Goal: Answer question/provide support: Share knowledge or assist other users

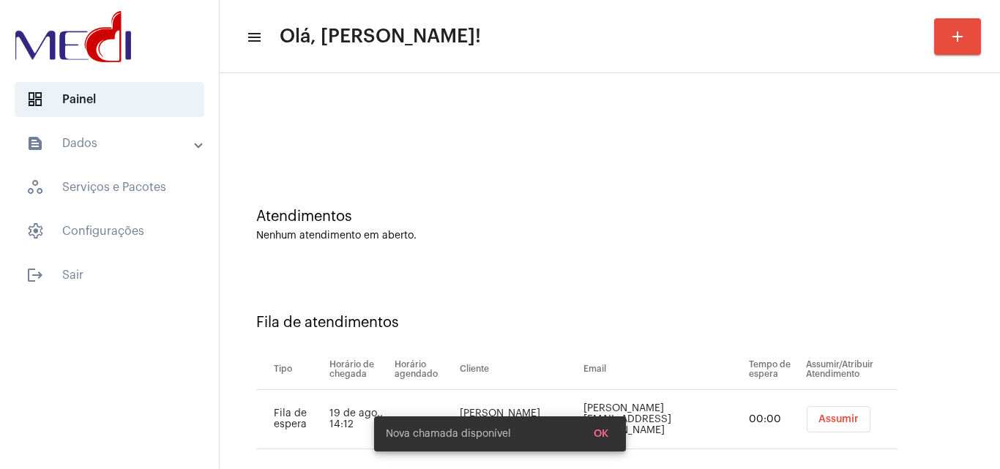
drag, startPoint x: 889, startPoint y: 318, endPoint x: 879, endPoint y: 318, distance: 10.2
click at [889, 318] on div "Fila de atendimentos" at bounding box center [609, 323] width 707 height 16
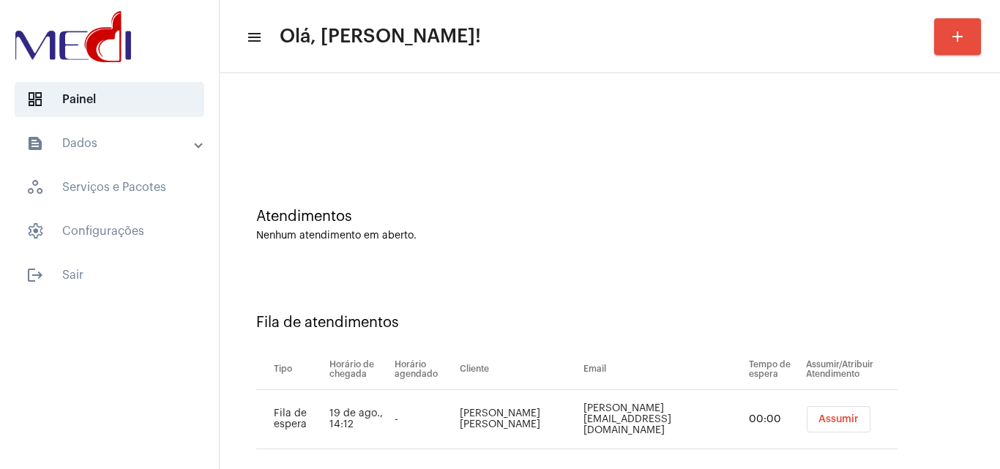
click at [818, 414] on span "Assumir" at bounding box center [838, 419] width 40 height 10
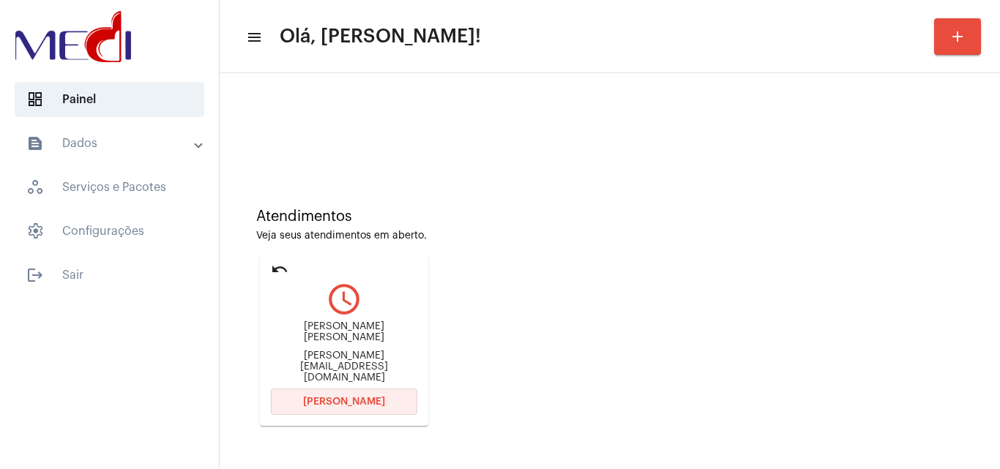
click at [345, 394] on button "Abrir Chamada" at bounding box center [344, 402] width 146 height 26
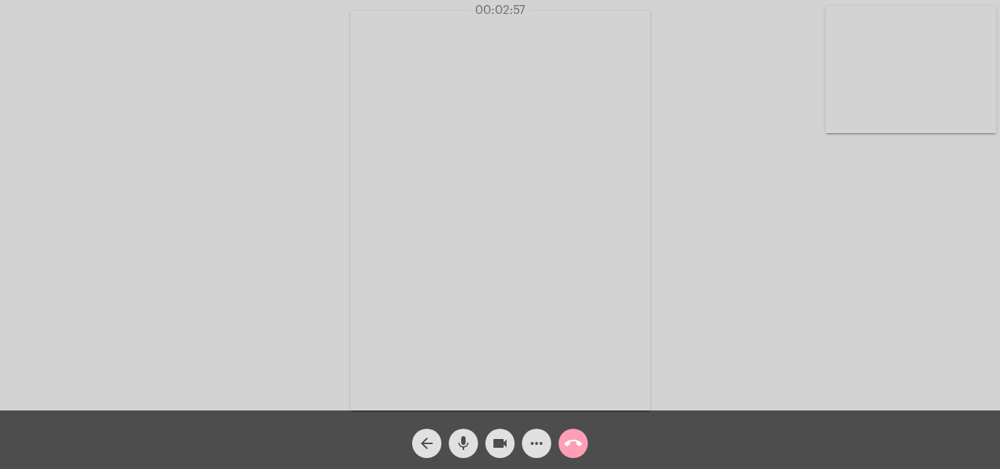
click at [569, 440] on mat-icon "call_end" at bounding box center [573, 444] width 18 height 18
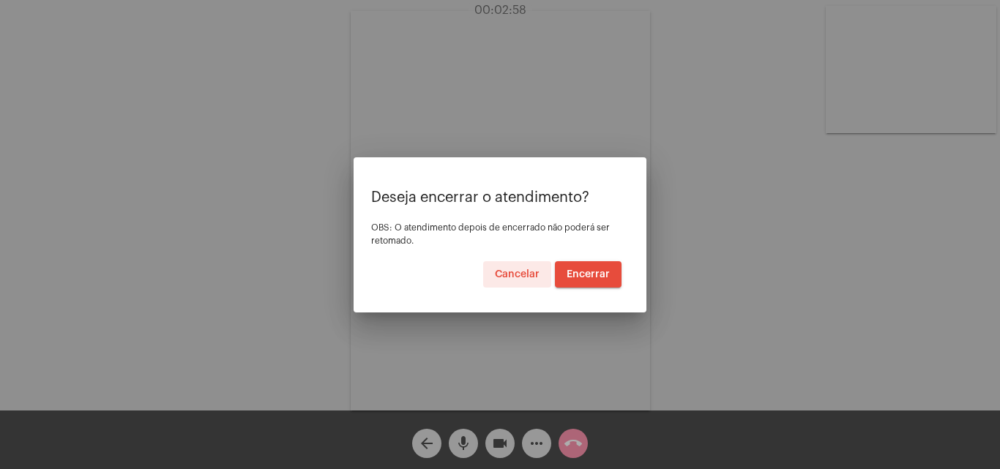
click at [607, 275] on span "Encerrar" at bounding box center [587, 274] width 43 height 10
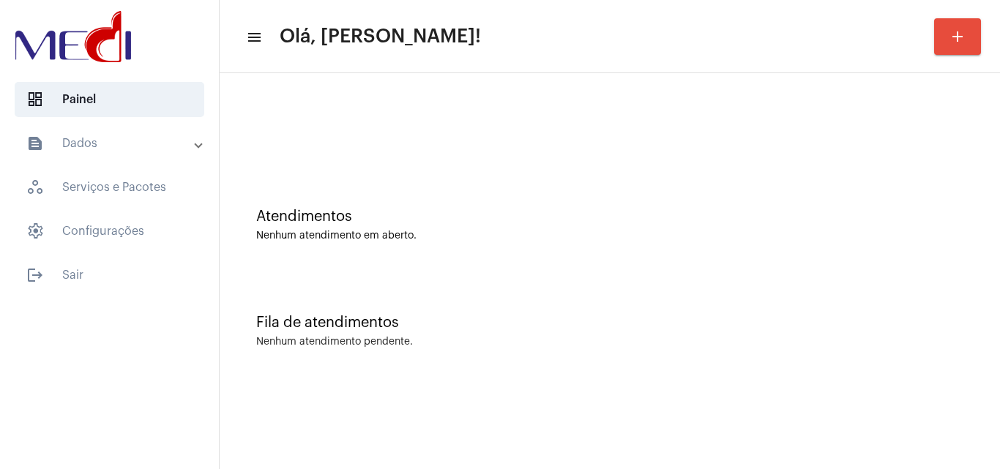
click at [839, 265] on div "Atendimentos Nenhum atendimento em aberto." at bounding box center [609, 218] width 765 height 106
click at [674, 195] on div "Atendimentos Nenhum atendimento em aberto." at bounding box center [609, 218] width 765 height 106
click at [683, 408] on mat-sidenav-content "menu Olá, [PERSON_NAME]! add Atendimentos Nenhum atendimento em aberto. Fila de…" at bounding box center [610, 234] width 780 height 469
click at [911, 438] on mat-sidenav-content "menu Olá, Karen! add Atendimentos Nenhum atendimento em aberto. Fila de atendim…" at bounding box center [610, 234] width 780 height 469
click at [847, 316] on div "Fila de atendimentos" at bounding box center [609, 323] width 707 height 16
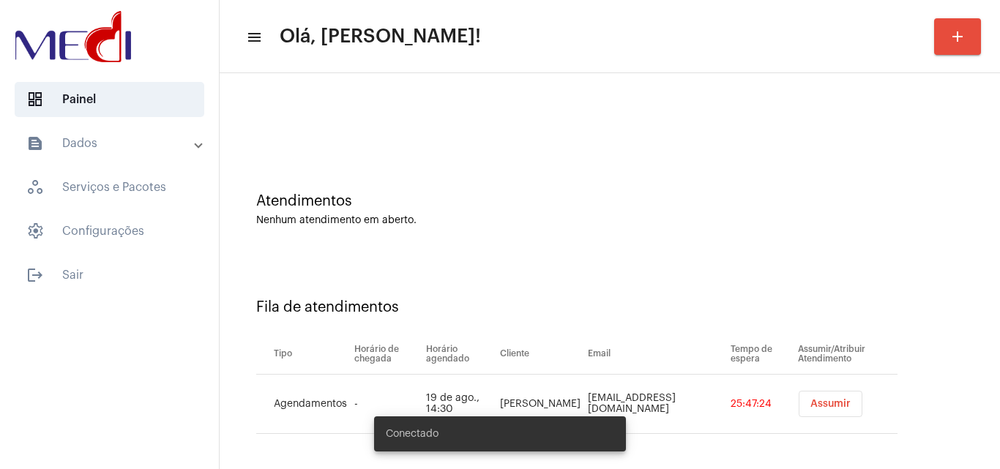
scroll to position [20, 0]
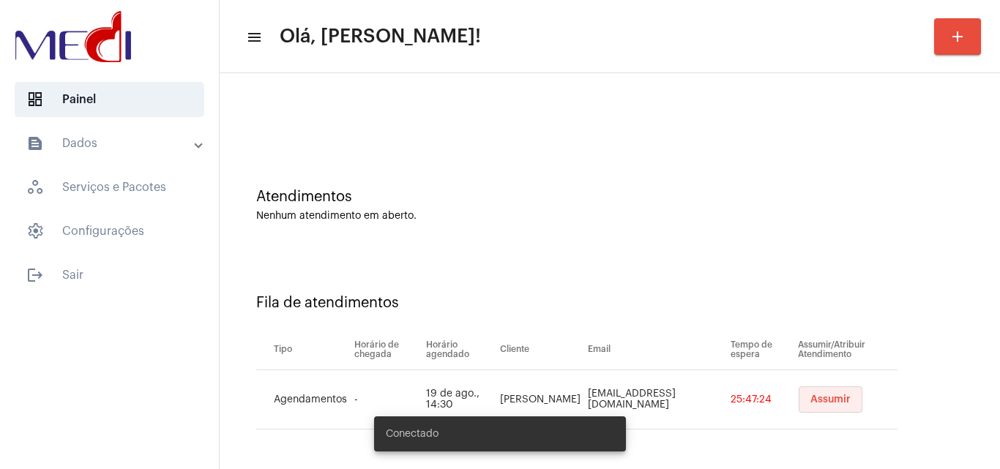
click at [809, 410] on button "Assumir" at bounding box center [830, 399] width 64 height 26
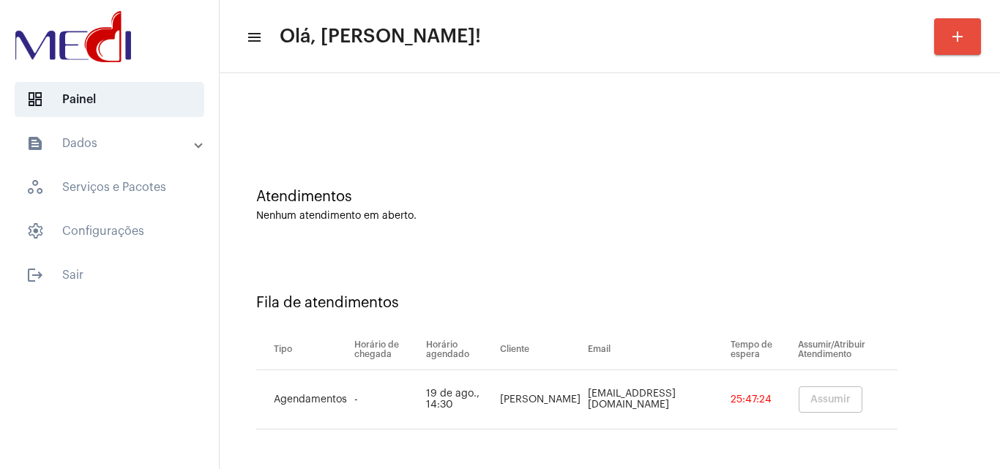
scroll to position [0, 0]
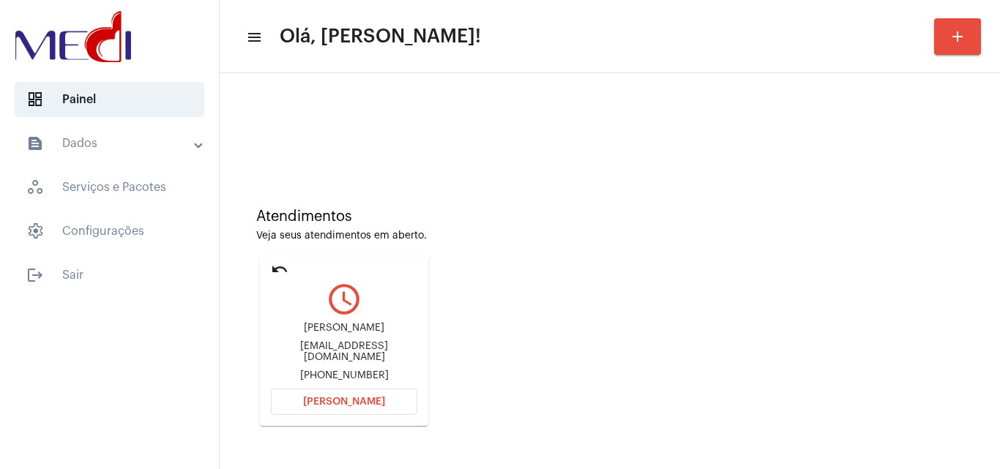
click at [361, 356] on div "katia.viana100@gmail.com" at bounding box center [344, 352] width 146 height 22
copy div "katia.viana100@gmail.com"
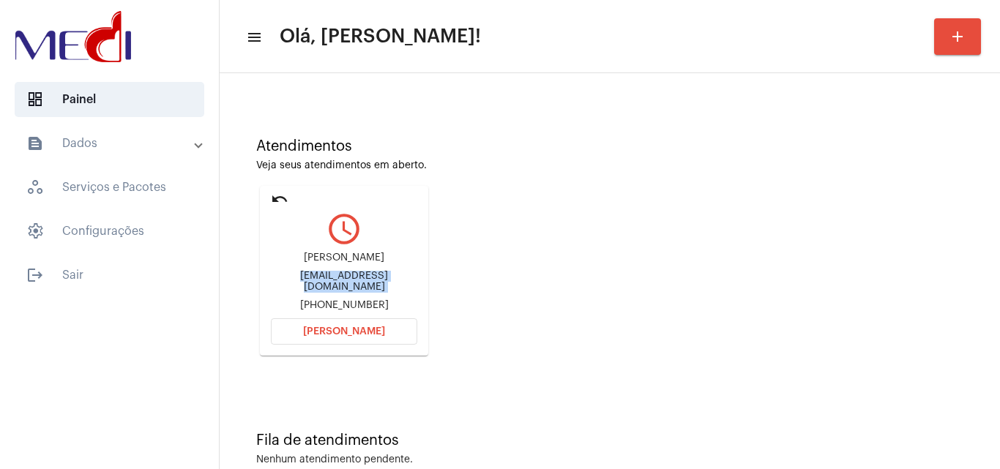
scroll to position [103, 0]
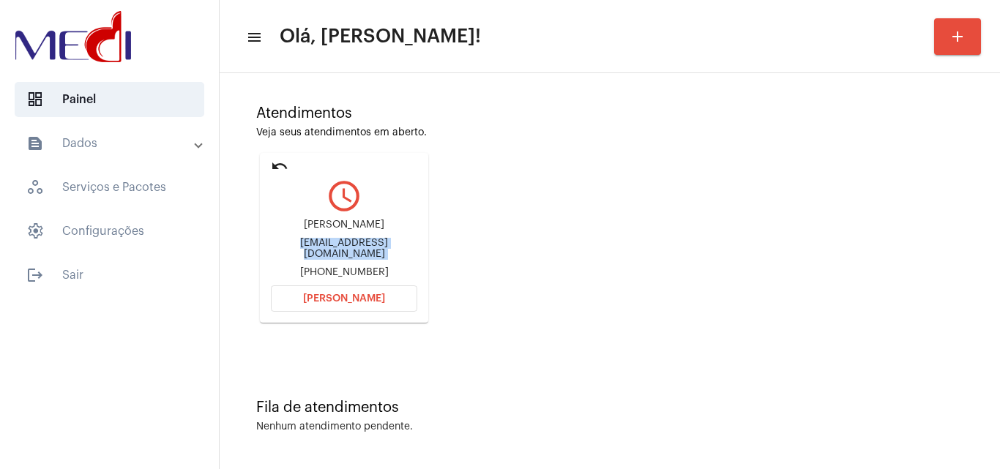
click at [342, 290] on button "Abrir Chamada" at bounding box center [344, 298] width 146 height 26
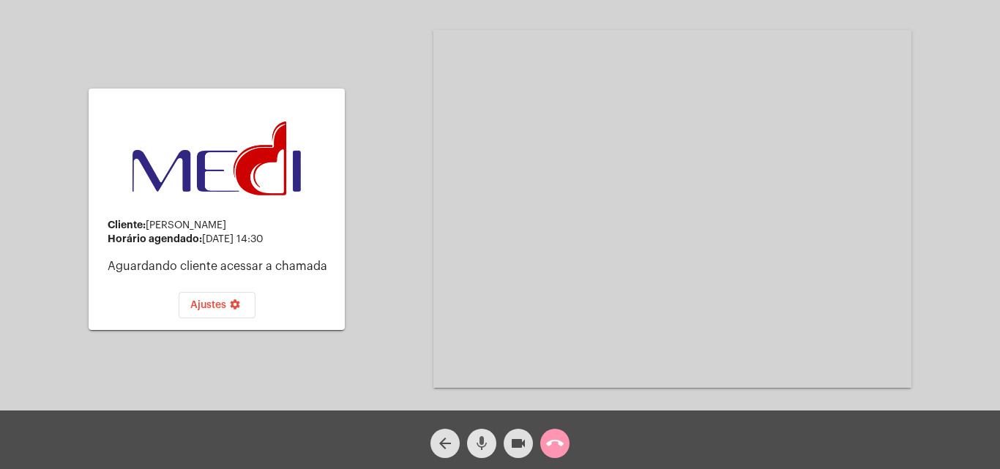
click at [484, 441] on mat-icon "mic" at bounding box center [482, 444] width 18 height 18
click at [484, 441] on mat-icon "mic_off" at bounding box center [482, 444] width 18 height 18
click at [484, 441] on mat-icon "mic" at bounding box center [482, 444] width 18 height 18
click at [508, 442] on button "videocam" at bounding box center [517, 443] width 29 height 29
click at [482, 448] on mat-icon "mic_off" at bounding box center [482, 444] width 18 height 18
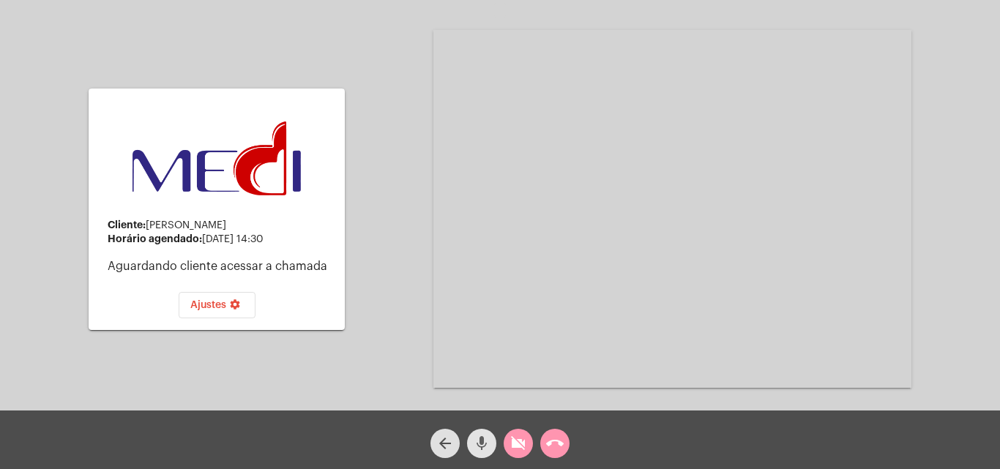
click at [482, 448] on mat-icon "mic" at bounding box center [482, 444] width 18 height 18
click at [479, 443] on mat-icon "mic_off" at bounding box center [482, 444] width 18 height 18
click at [480, 443] on mat-icon "mic" at bounding box center [482, 444] width 18 height 18
click at [937, 201] on div "Cliente: João Vitor Viana Horário agendado: 19 de agosto às 14:30 Aguardando cl…" at bounding box center [499, 207] width 997 height 411
click at [568, 437] on button "call_end" at bounding box center [554, 443] width 29 height 29
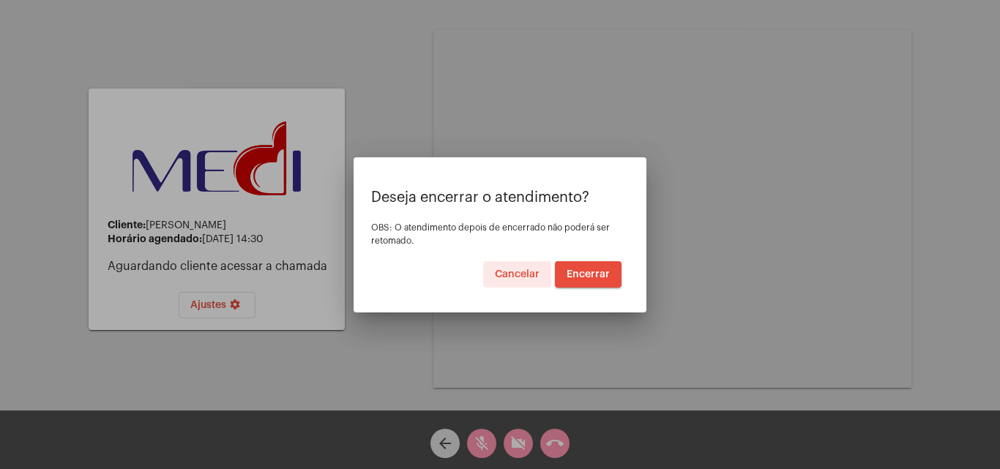
click at [597, 284] on button "Encerrar" at bounding box center [588, 274] width 67 height 26
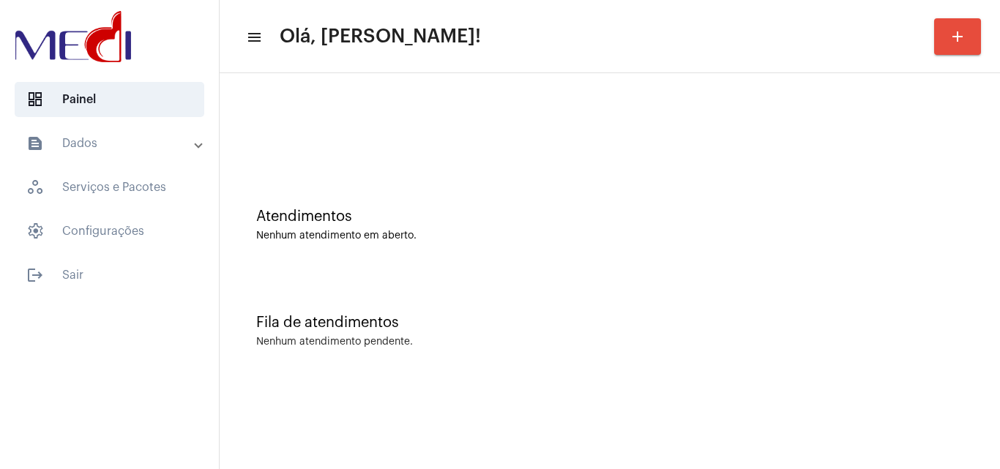
click at [920, 357] on div "Fila de atendimentos Nenhum atendimento pendente." at bounding box center [609, 324] width 765 height 106
click at [902, 349] on div "Fila de atendimentos Nenhum atendimento pendente." at bounding box center [609, 324] width 765 height 106
click at [941, 330] on div "Fila de atendimentos" at bounding box center [609, 323] width 707 height 16
click at [950, 276] on div "Fila de atendimentos Nenhum atendimento pendente." at bounding box center [609, 324] width 765 height 106
drag, startPoint x: 998, startPoint y: 175, endPoint x: 967, endPoint y: 209, distance: 46.1
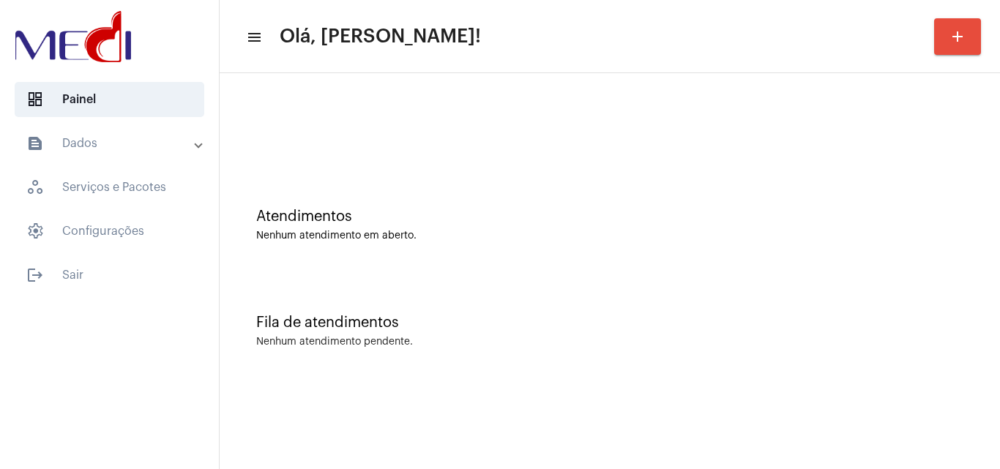
click at [991, 182] on div "Atendimentos Nenhum atendimento em aberto. Fila de atendimentos Nenhum atendime…" at bounding box center [610, 228] width 780 height 311
click at [708, 289] on div "Fila de atendimentos Nenhum atendimento pendente." at bounding box center [609, 324] width 765 height 106
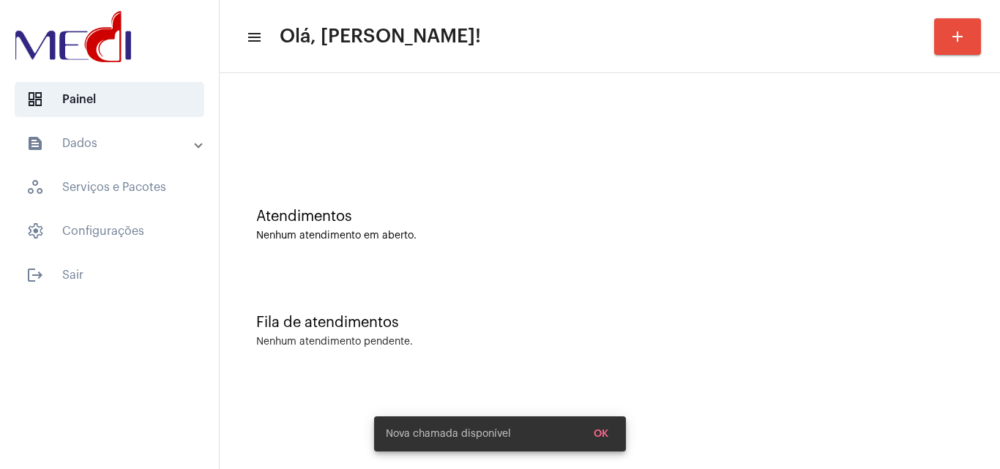
click at [588, 430] on simple-snack-bar "Nova chamada disponível OK" at bounding box center [500, 434] width 228 height 15
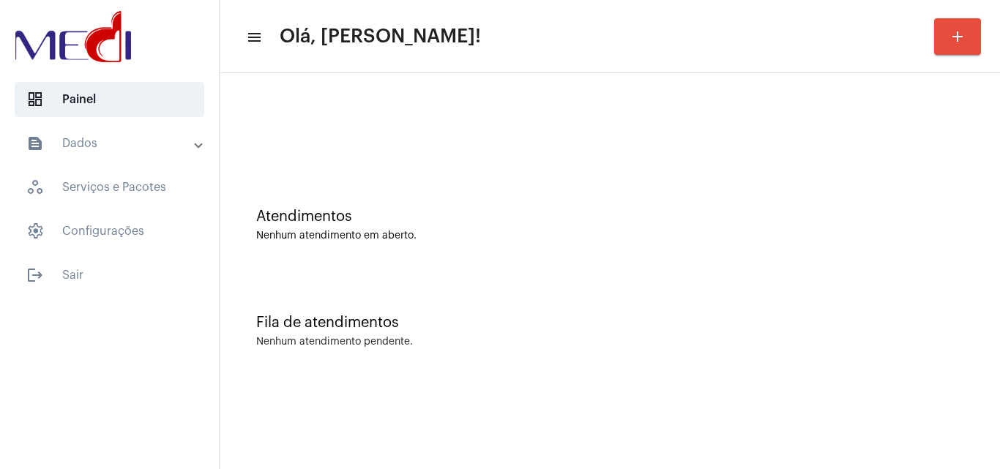
click at [943, 315] on div "Fila de atendimentos" at bounding box center [609, 323] width 707 height 16
click at [873, 292] on div "Fila de atendimentos Nenhum atendimento pendente." at bounding box center [609, 324] width 765 height 106
click at [664, 316] on div "Fila de atendimentos" at bounding box center [609, 323] width 707 height 16
click at [731, 374] on div "Fila de atendimentos Nenhum atendimento pendente." at bounding box center [609, 324] width 765 height 106
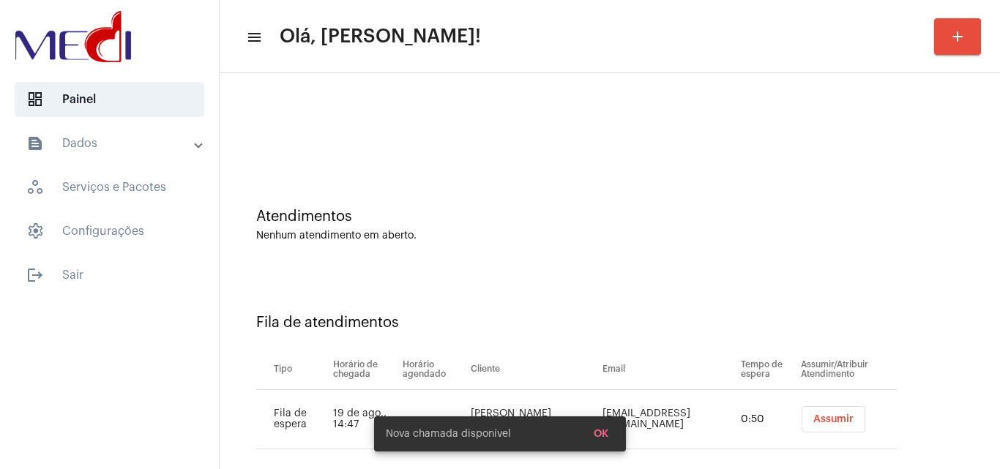
click at [813, 416] on span "Assumir" at bounding box center [833, 419] width 40 height 10
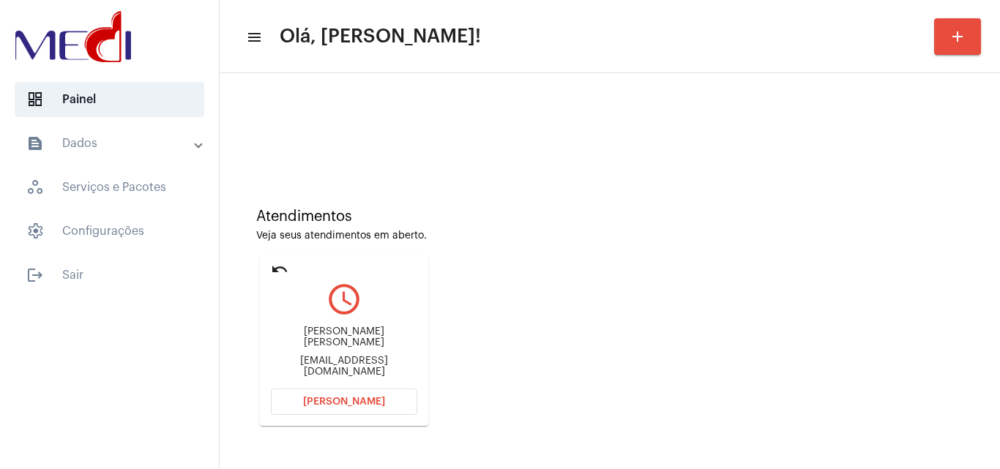
click at [378, 359] on div "[EMAIL_ADDRESS][DOMAIN_NAME]" at bounding box center [344, 367] width 146 height 22
click at [378, 359] on div "fidelis.vanessa@hotmail.com" at bounding box center [344, 367] width 146 height 22
copy mat-card-content "fidelis.vanessa@hotmail.com Abrir Chamada"
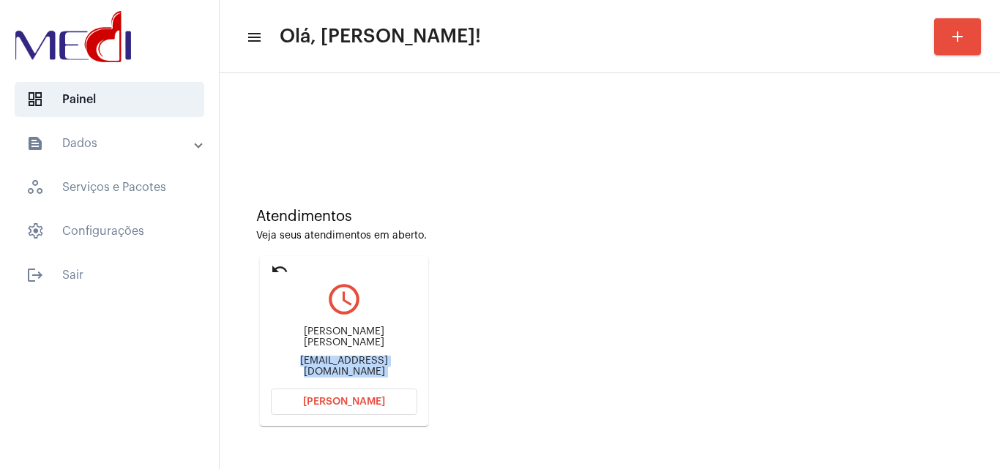
click at [361, 402] on span "Abrir Chamada" at bounding box center [344, 402] width 82 height 10
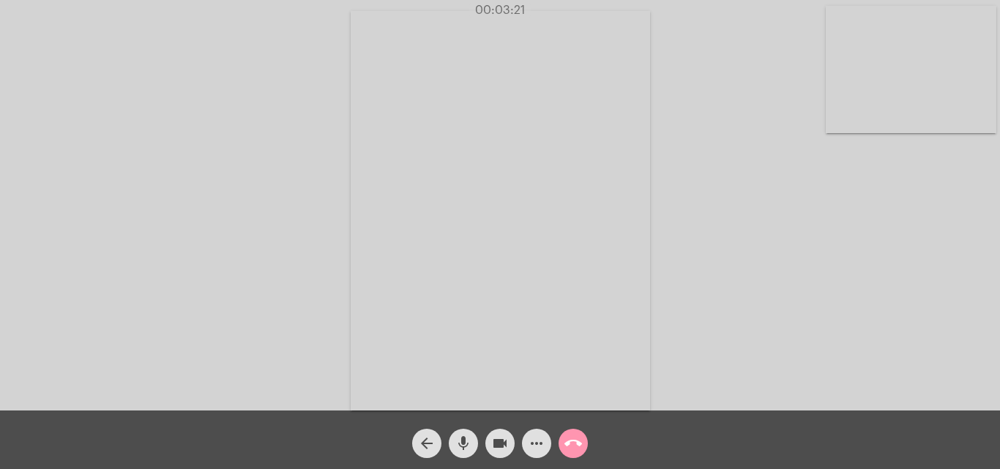
click at [569, 445] on mat-icon "call_end" at bounding box center [573, 444] width 18 height 18
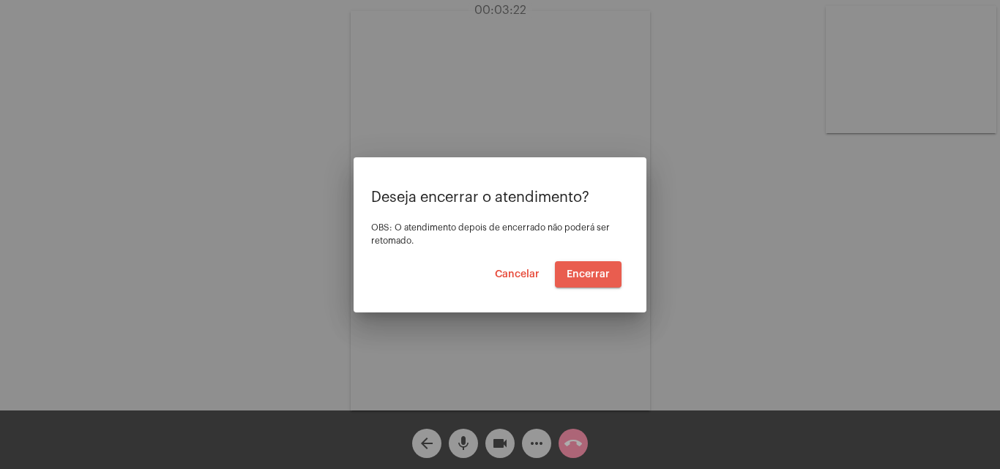
click at [602, 269] on span "Encerrar" at bounding box center [587, 274] width 43 height 10
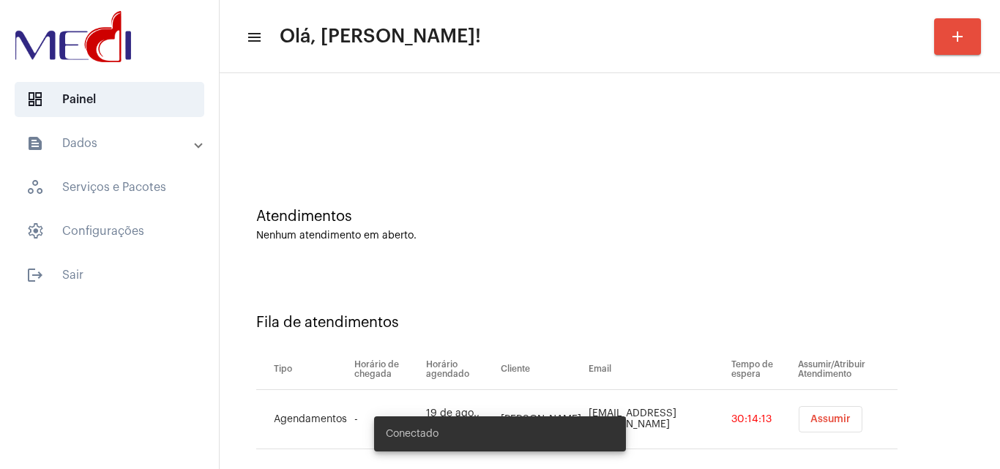
click at [810, 416] on span "Assumir" at bounding box center [830, 419] width 40 height 10
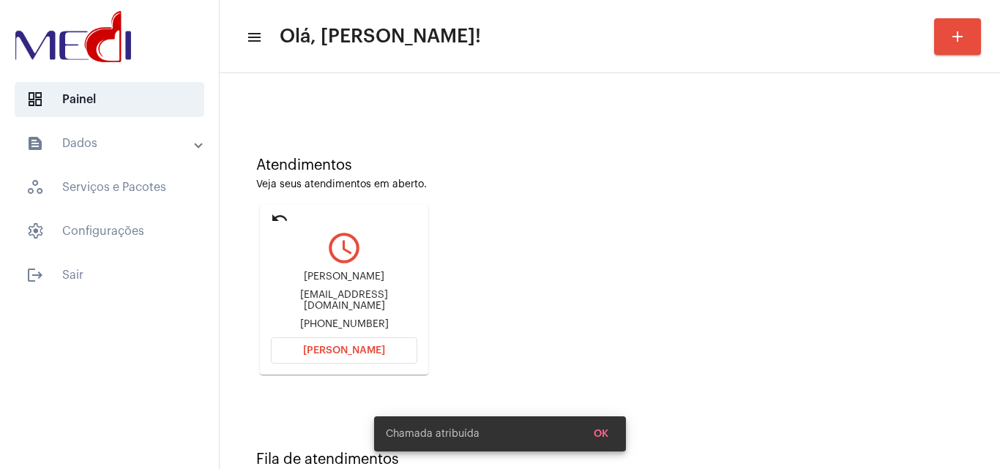
scroll to position [103, 0]
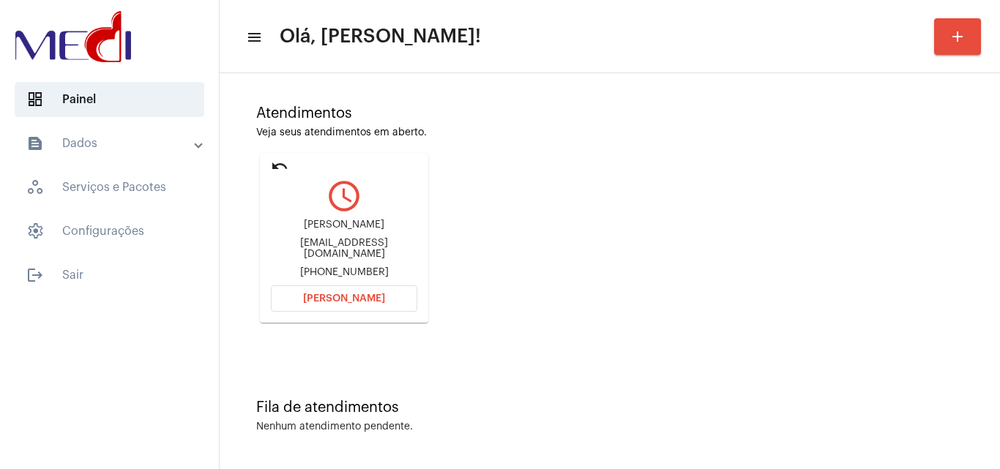
click at [729, 296] on div "Atendimentos Veja seus atendimentos em aberto. undo query_builder Josué Fernand…" at bounding box center [609, 208] width 765 height 294
click at [370, 297] on span "[PERSON_NAME]" at bounding box center [344, 298] width 82 height 10
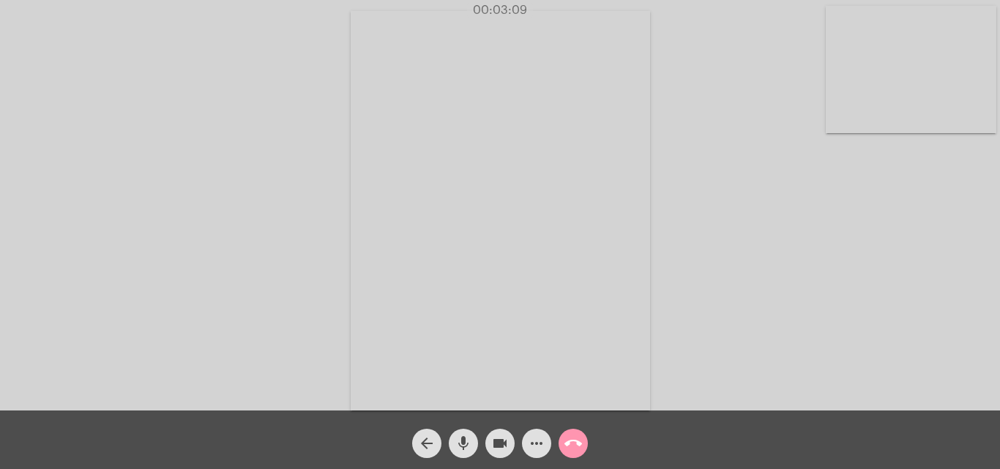
click at [574, 446] on mat-icon "call_end" at bounding box center [573, 444] width 18 height 18
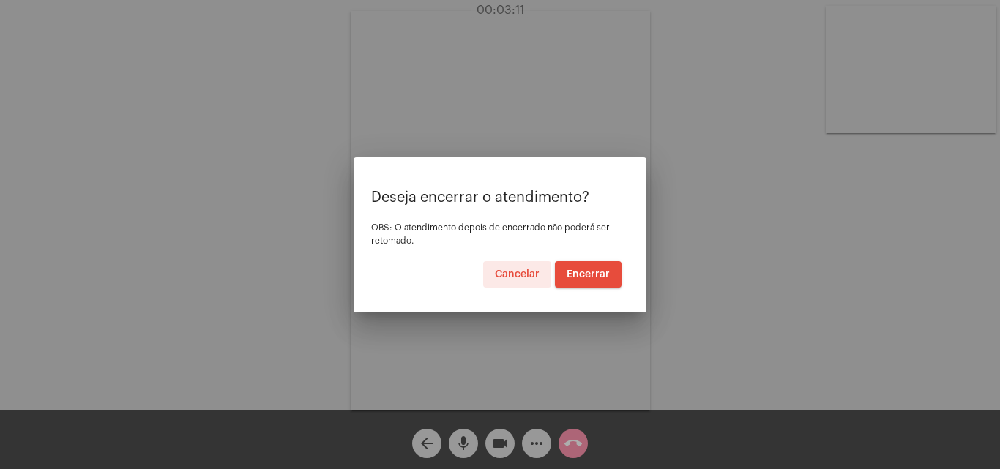
click at [603, 274] on span "Encerrar" at bounding box center [587, 274] width 43 height 10
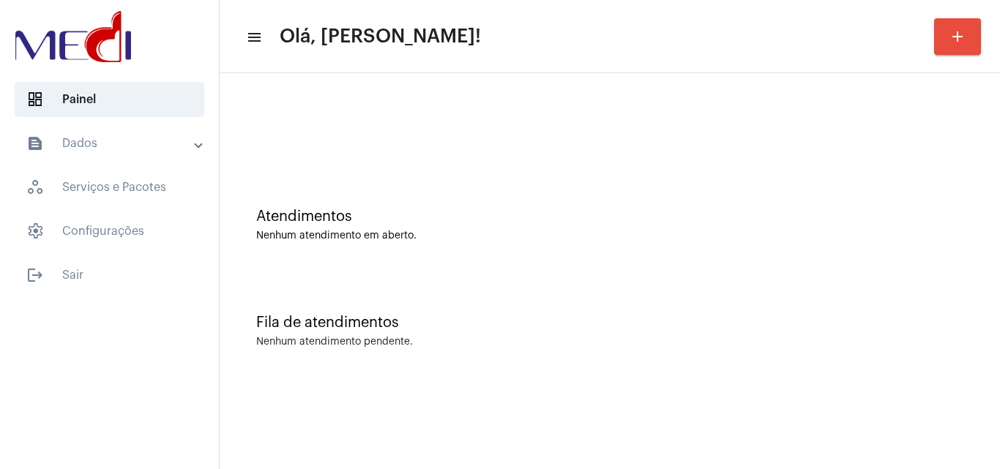
click at [707, 239] on div "Nenhum atendimento em aberto." at bounding box center [609, 236] width 707 height 11
click at [738, 346] on div "Nenhum atendimento pendente." at bounding box center [609, 342] width 707 height 11
click at [768, 323] on div "Fila de atendimentos" at bounding box center [609, 323] width 707 height 16
click at [700, 202] on div "Atendimentos Nenhum atendimento em aberto." at bounding box center [609, 218] width 765 height 106
click at [835, 241] on div "Nenhum atendimento em aberto." at bounding box center [609, 236] width 707 height 11
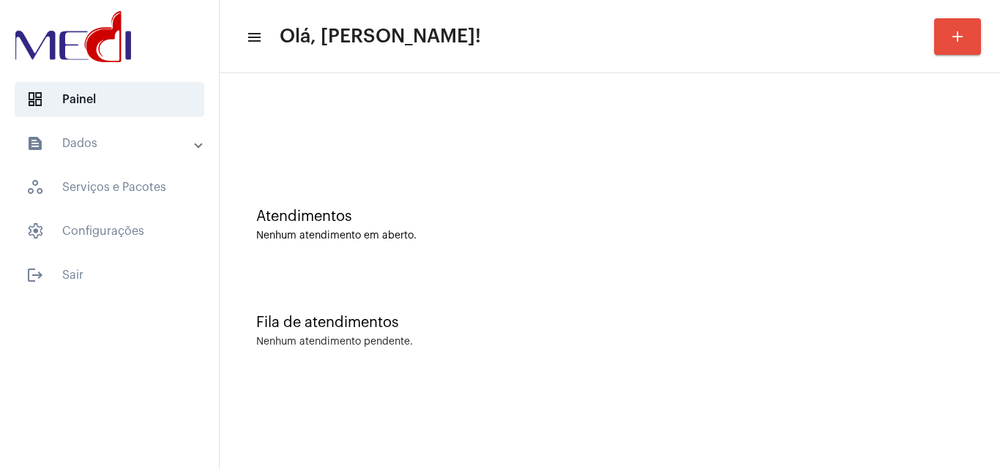
click at [779, 400] on mat-sidenav-content "menu Olá, [PERSON_NAME]! add Atendimentos Nenhum atendimento em aberto. Fila de…" at bounding box center [610, 234] width 780 height 469
click at [699, 268] on div "Atendimentos Nenhum atendimento em aberto." at bounding box center [609, 218] width 765 height 106
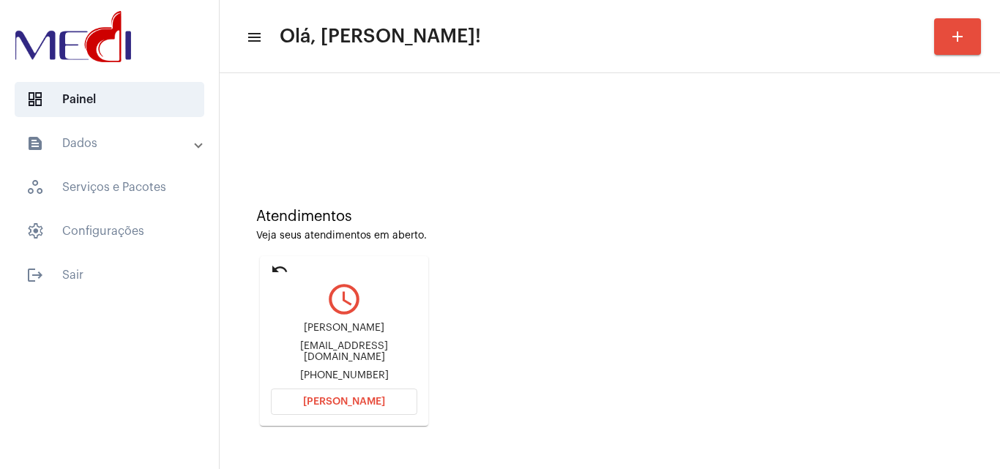
scroll to position [103, 0]
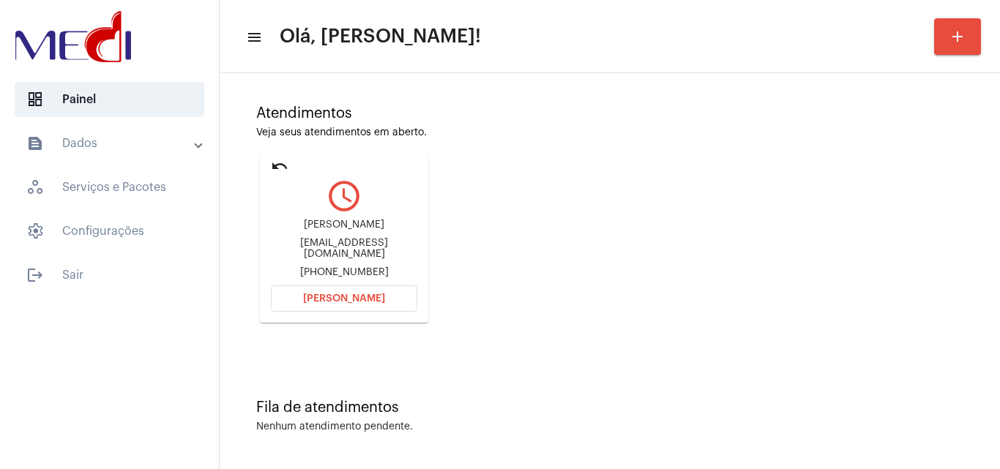
click at [361, 261] on div "[PERSON_NAME] [EMAIL_ADDRESS][DOMAIN_NAME] [PHONE_NUMBER]" at bounding box center [344, 249] width 146 height 66
click at [392, 254] on div "[EMAIL_ADDRESS][DOMAIN_NAME]" at bounding box center [344, 249] width 146 height 22
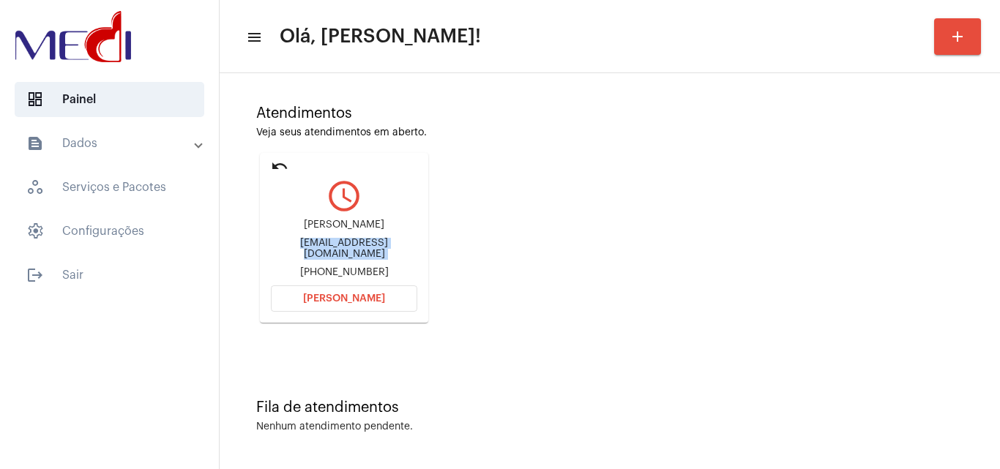
copy div "[EMAIL_ADDRESS][DOMAIN_NAME]"
click at [329, 308] on button "[PERSON_NAME]" at bounding box center [344, 298] width 146 height 26
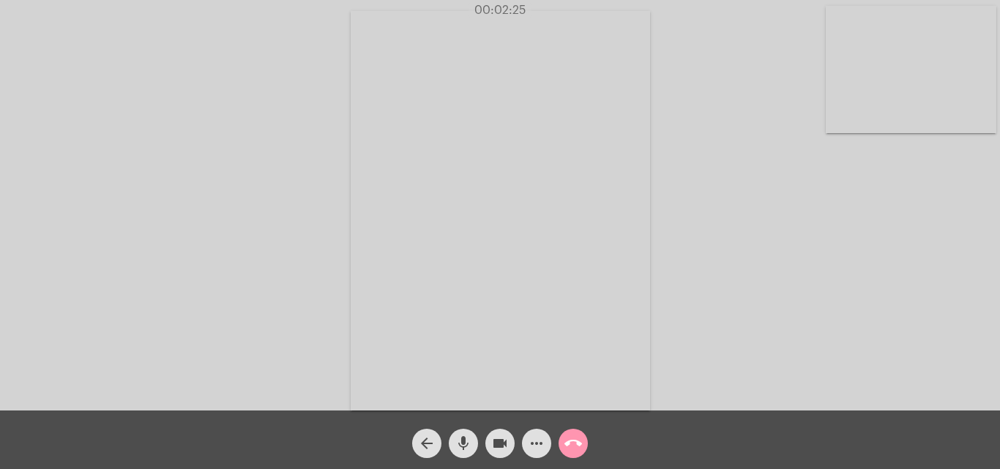
click at [578, 445] on mat-icon "call_end" at bounding box center [573, 444] width 18 height 18
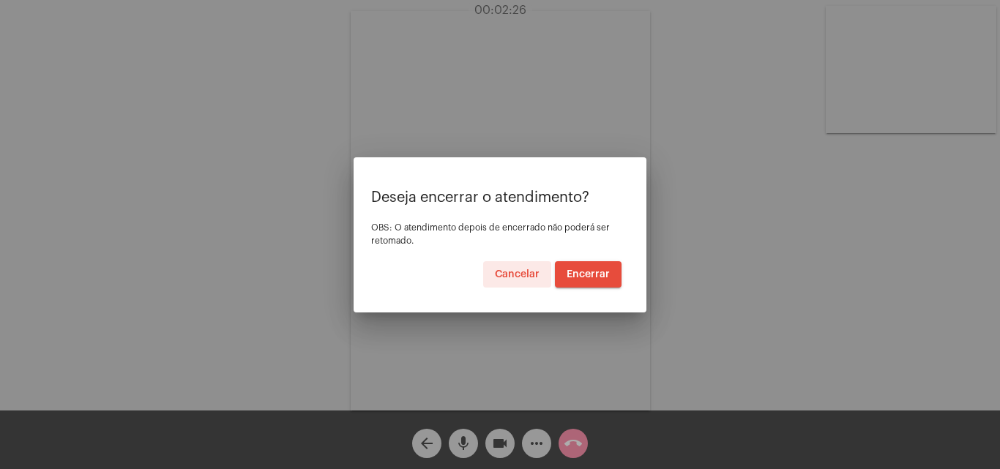
click at [590, 274] on span "Encerrar" at bounding box center [587, 274] width 43 height 10
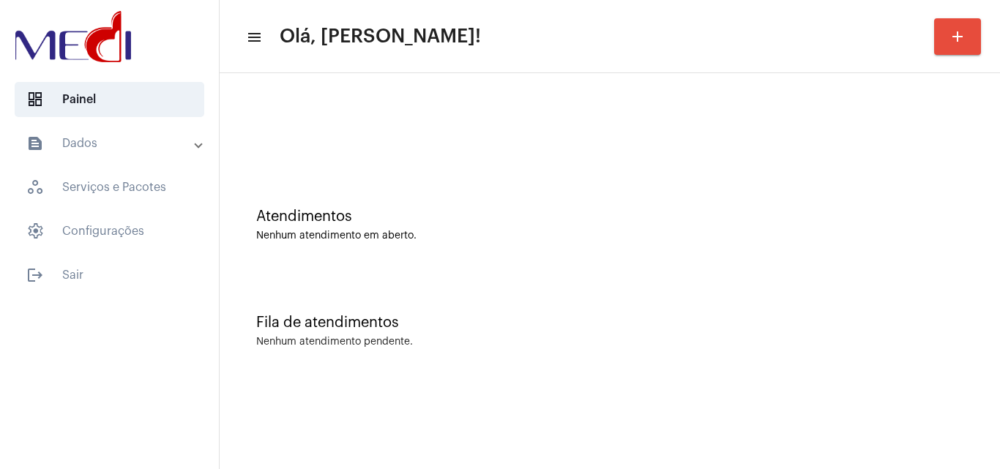
click at [864, 334] on div "Fila de atendimentos Nenhum atendimento pendente." at bounding box center [609, 324] width 765 height 106
click at [793, 398] on mat-sidenav-content "menu Olá, Karen! add Atendimentos Nenhum atendimento em aberto. Fila de atendim…" at bounding box center [610, 234] width 780 height 469
click at [832, 261] on div "Atendimentos Nenhum atendimento em aberto." at bounding box center [609, 218] width 765 height 106
click at [891, 349] on div "Fila de atendimentos Nenhum atendimento pendente." at bounding box center [609, 324] width 765 height 106
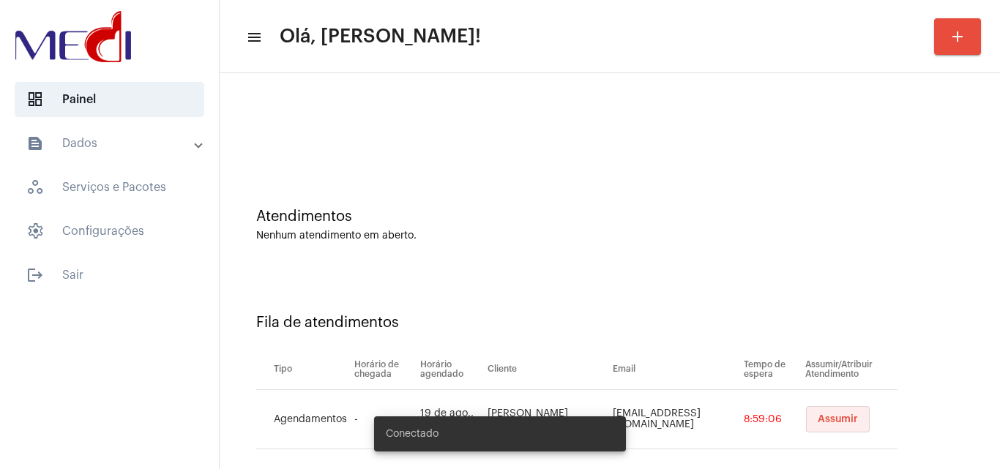
click at [851, 419] on button "Assumir" at bounding box center [838, 419] width 64 height 26
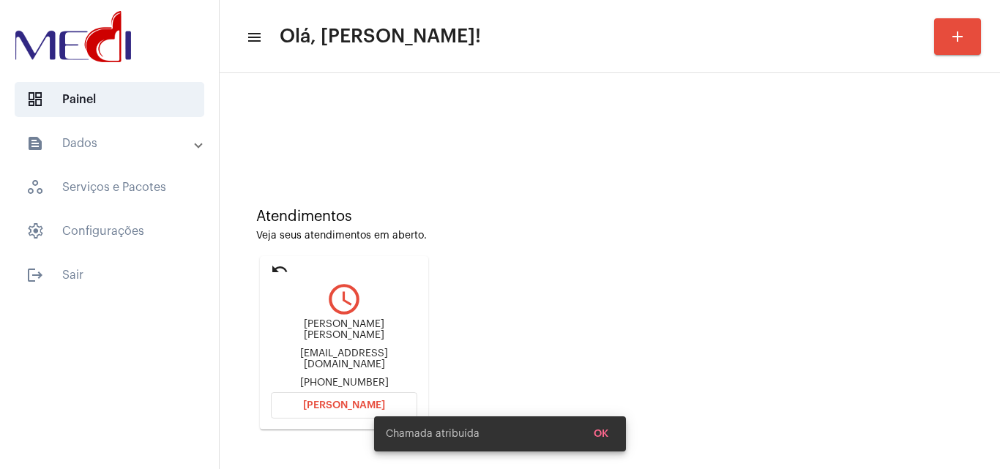
click at [367, 362] on div "Luisarthurjequie@gmail.com" at bounding box center [344, 359] width 146 height 22
copy div "Luisarthurjequie@gmail.com"
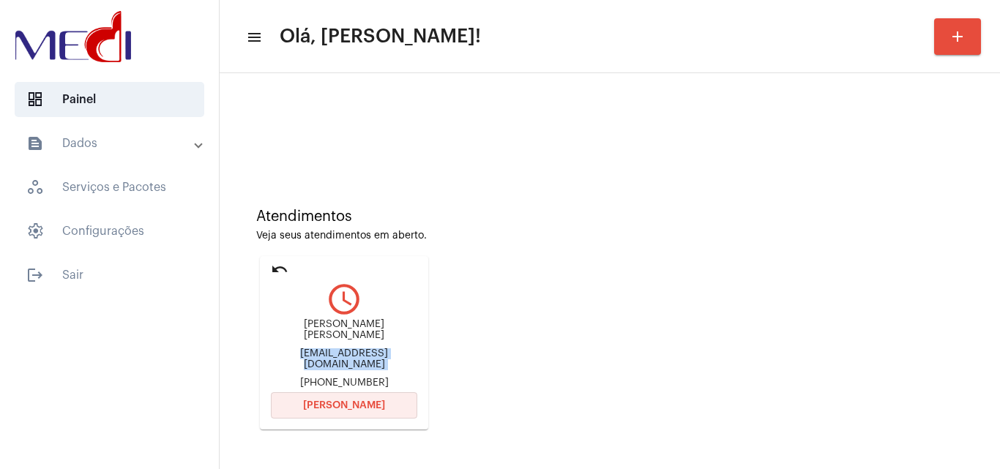
click at [372, 411] on button "Abrir Chamada" at bounding box center [344, 405] width 146 height 26
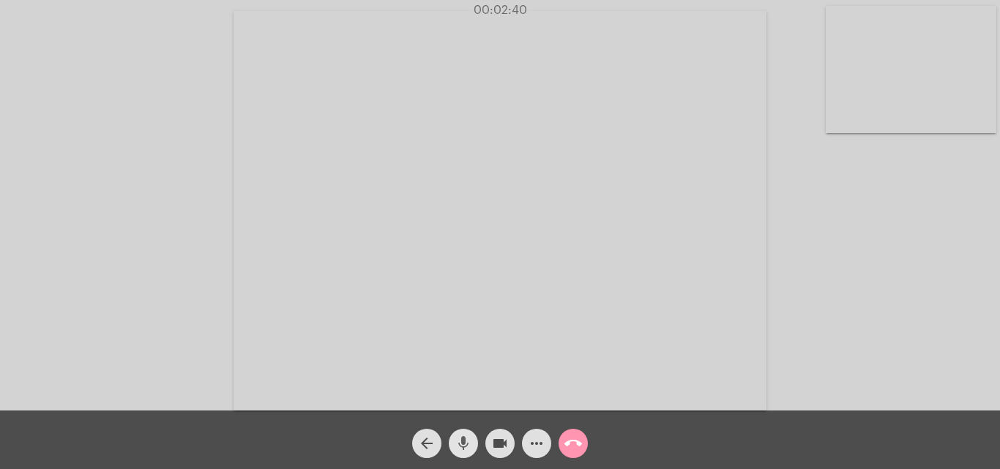
click at [452, 443] on button "mic" at bounding box center [463, 443] width 29 height 29
click at [460, 442] on mat-icon "mic_off" at bounding box center [463, 444] width 18 height 18
click at [576, 441] on mat-icon "call_end" at bounding box center [573, 444] width 18 height 18
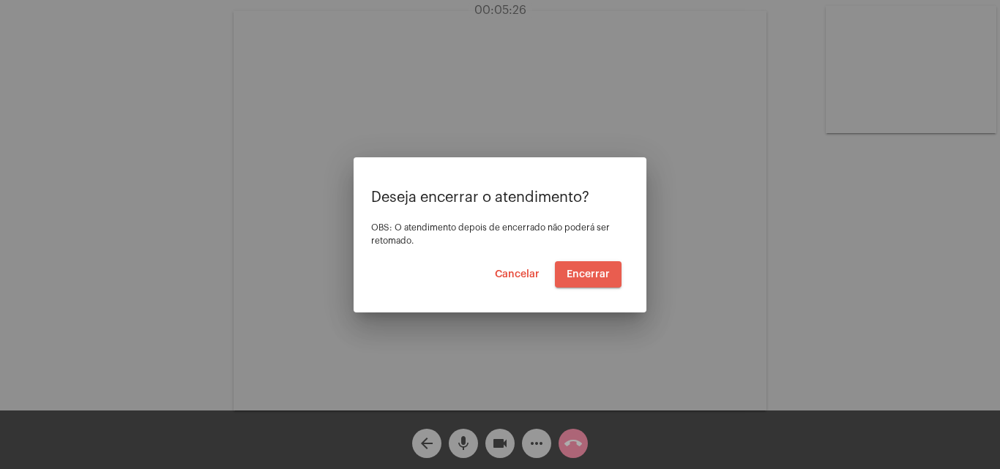
click at [602, 271] on span "Encerrar" at bounding box center [587, 274] width 43 height 10
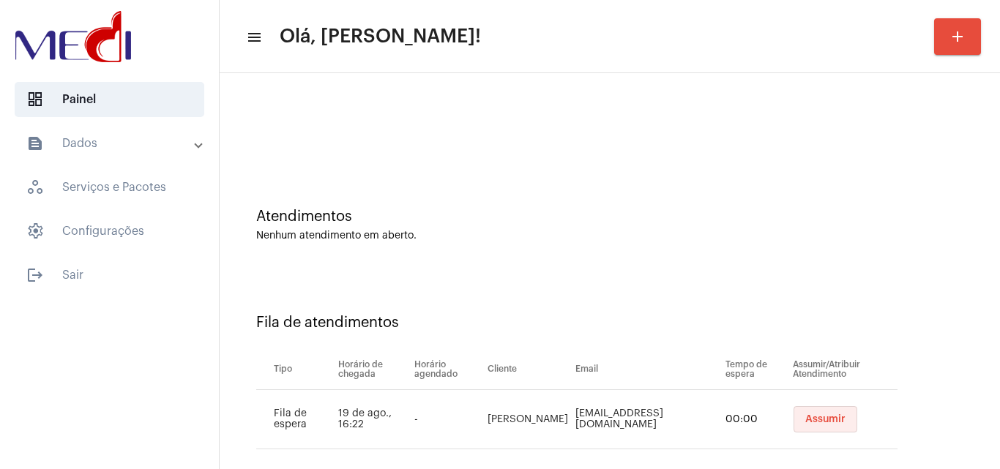
click at [821, 413] on button "Assumir" at bounding box center [825, 419] width 64 height 26
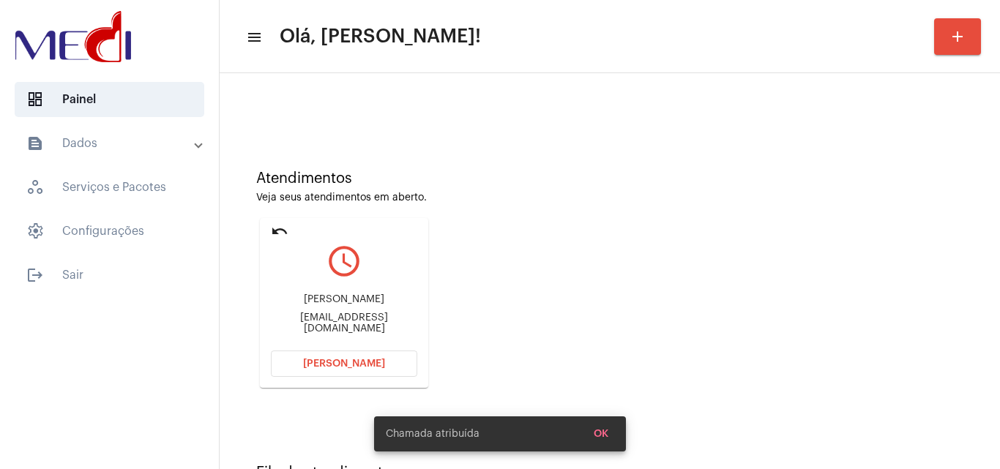
scroll to position [73, 0]
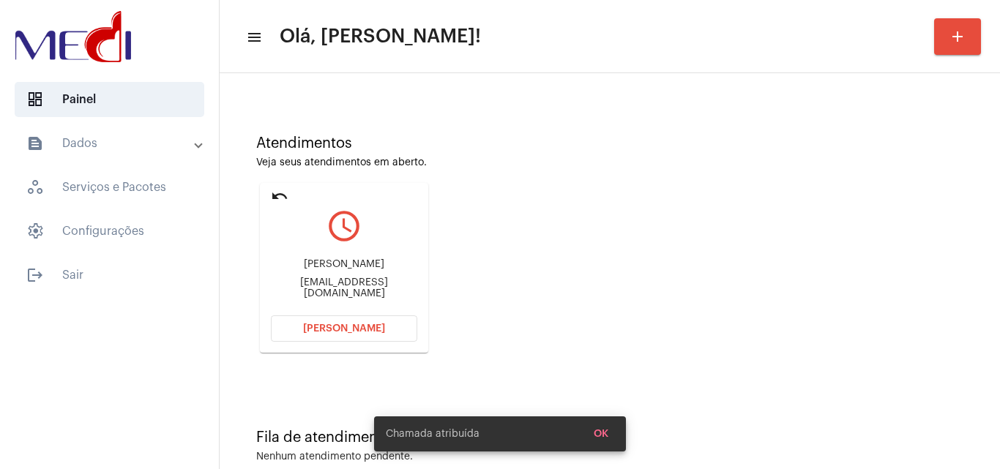
click at [374, 290] on div "toppdistribuidora@hotmail.com" at bounding box center [344, 288] width 146 height 22
click at [374, 289] on div "toppdistribuidora@hotmail.com" at bounding box center [344, 288] width 146 height 22
copy mat-card-content "toppdistribuidora@hotmail.com Abrir Chamada"
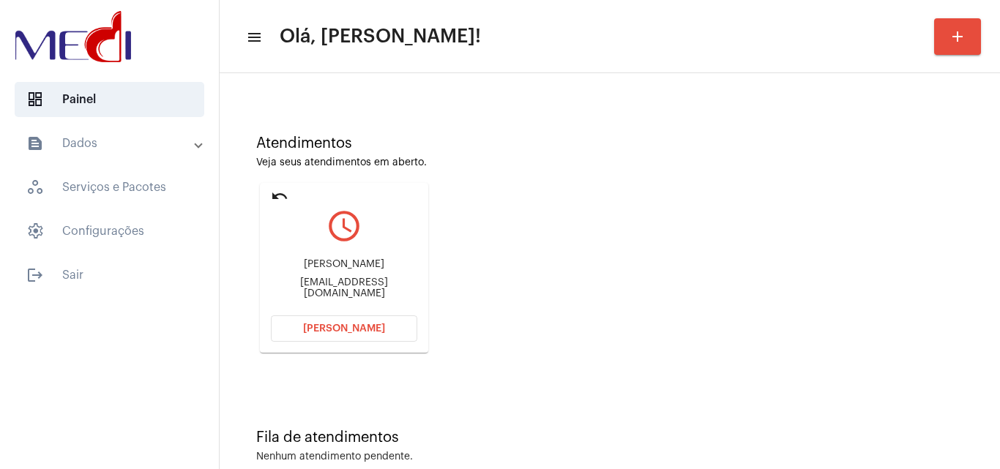
click at [331, 340] on button "Abrir Chamada" at bounding box center [344, 328] width 146 height 26
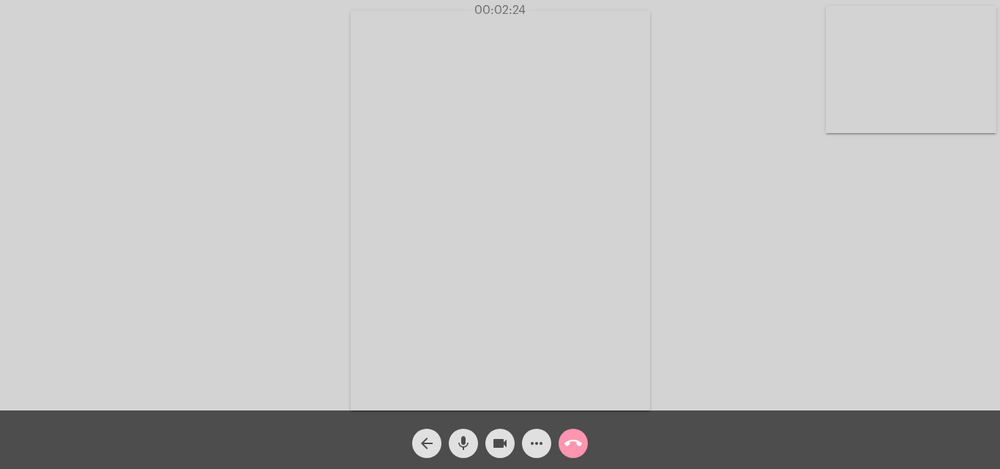
click at [578, 443] on mat-icon "call_end" at bounding box center [573, 444] width 18 height 18
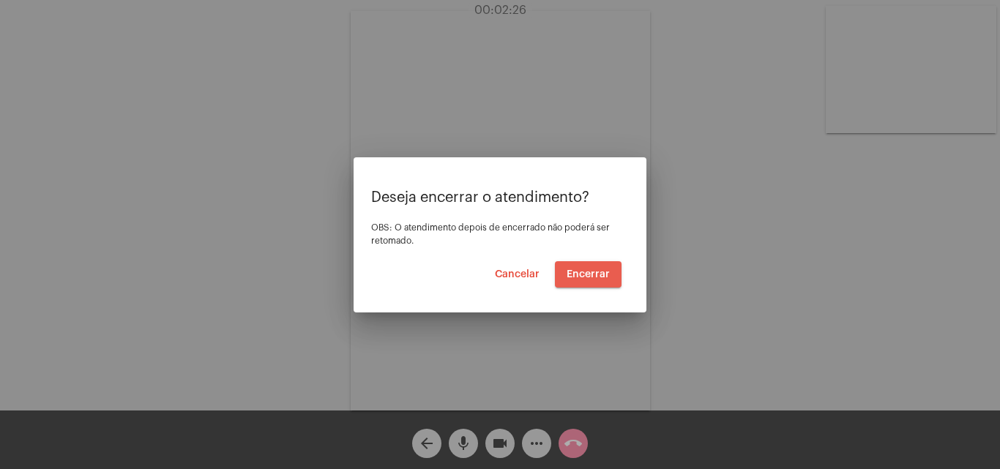
click at [596, 270] on span "Encerrar" at bounding box center [587, 274] width 43 height 10
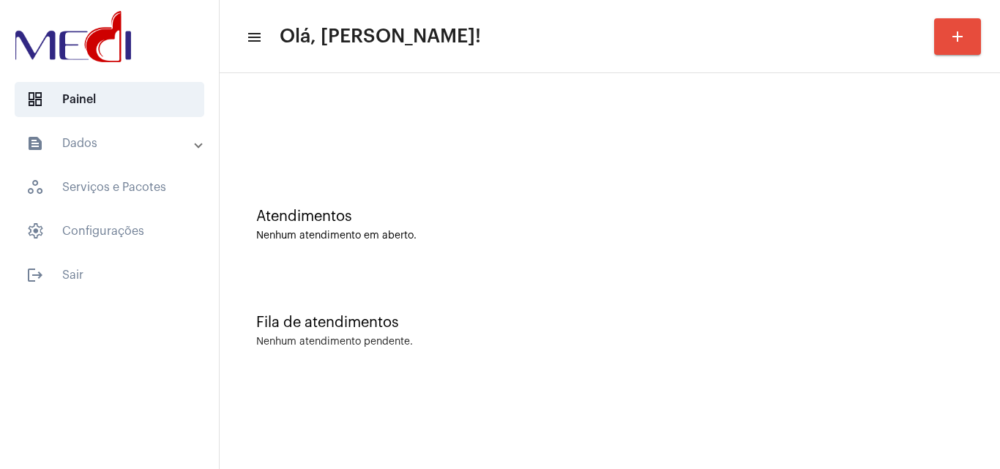
click at [750, 295] on div "Fila de atendimentos Nenhum atendimento pendente." at bounding box center [609, 324] width 765 height 106
click at [660, 287] on div "Fila de atendimentos Nenhum atendimento pendente." at bounding box center [609, 324] width 765 height 106
click at [955, 285] on div "Fila de atendimentos Nenhum atendimento pendente." at bounding box center [609, 324] width 765 height 106
click at [708, 287] on div "Fila de atendimentos Nenhum atendimento pendente." at bounding box center [609, 324] width 765 height 106
click at [913, 367] on div "Fila de atendimentos Nenhum atendimento pendente." at bounding box center [609, 324] width 765 height 106
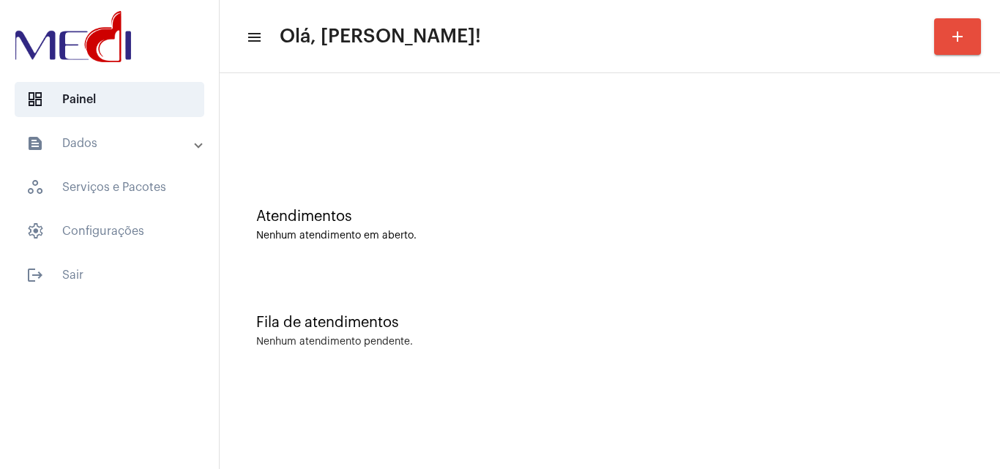
click at [730, 333] on div "Fila de atendimentos Nenhum atendimento pendente." at bounding box center [609, 324] width 765 height 106
click at [926, 296] on div "Fila de atendimentos Nenhum atendimento pendente." at bounding box center [609, 324] width 765 height 106
click at [957, 345] on div "Nenhum atendimento pendente." at bounding box center [609, 342] width 707 height 11
drag, startPoint x: 901, startPoint y: 244, endPoint x: 894, endPoint y: 247, distance: 7.5
click at [894, 247] on div "Atendimentos Nenhum atendimento em aberto." at bounding box center [609, 218] width 765 height 106
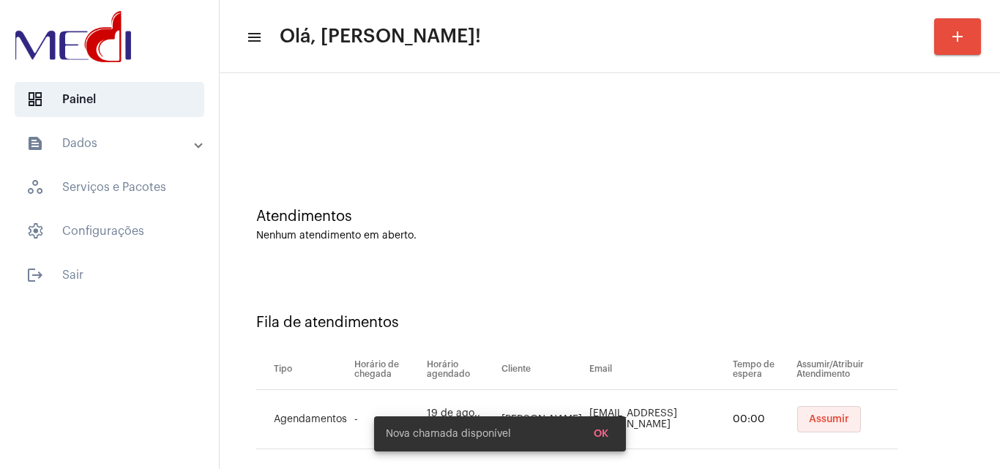
click at [808, 426] on button "Assumir" at bounding box center [829, 419] width 64 height 26
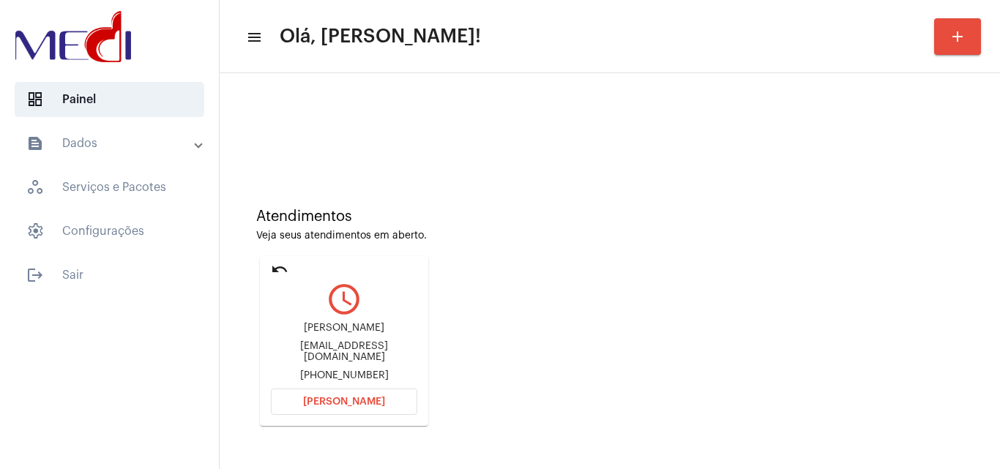
click at [364, 349] on div "fernandazerosantos@gmail.com" at bounding box center [344, 352] width 146 height 22
copy div "fernandazerosantos@gmail.com"
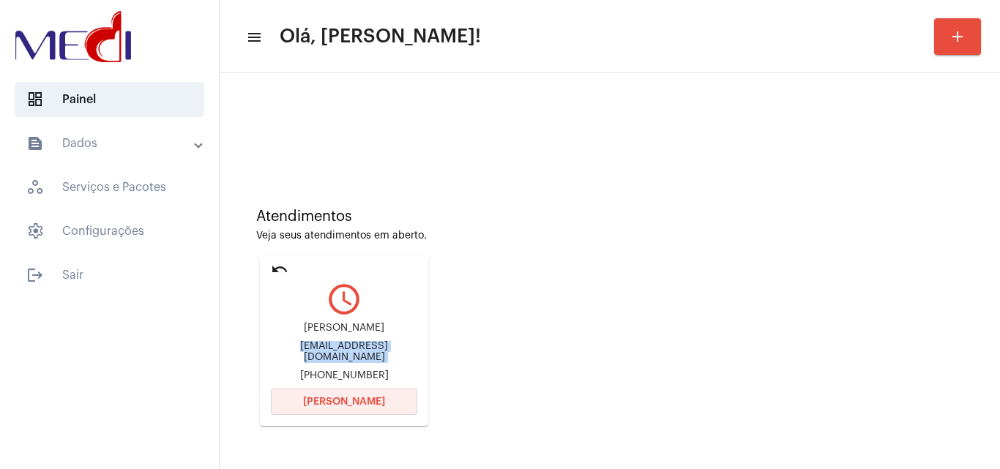
click at [386, 394] on button "Abrir Chamada" at bounding box center [344, 402] width 146 height 26
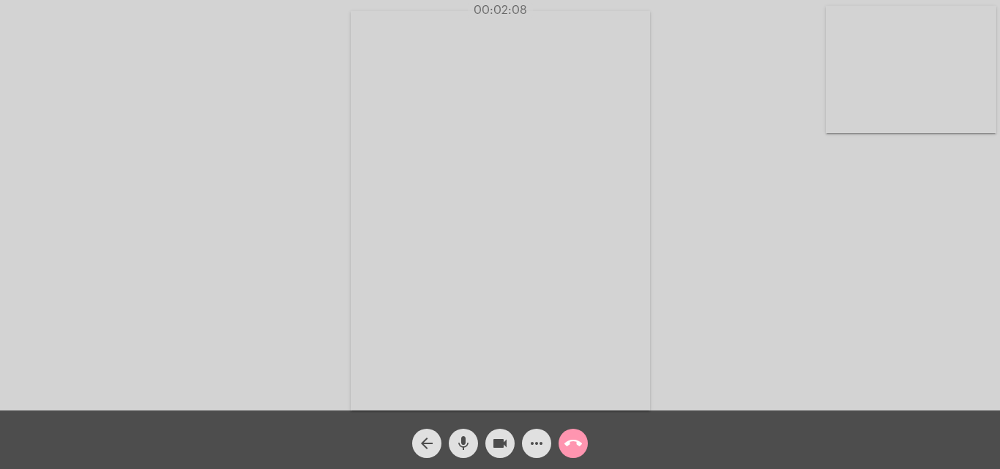
click at [577, 446] on mat-icon "call_end" at bounding box center [573, 444] width 18 height 18
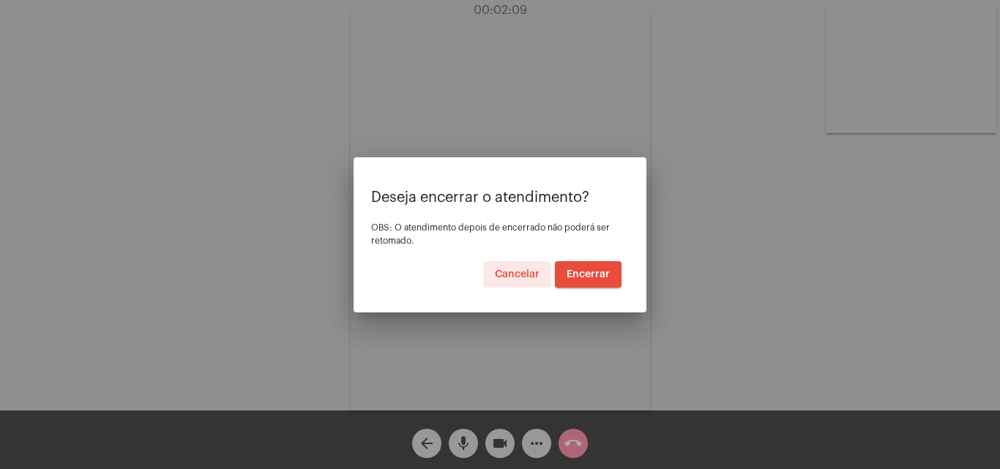
click at [593, 273] on span "Encerrar" at bounding box center [587, 274] width 43 height 10
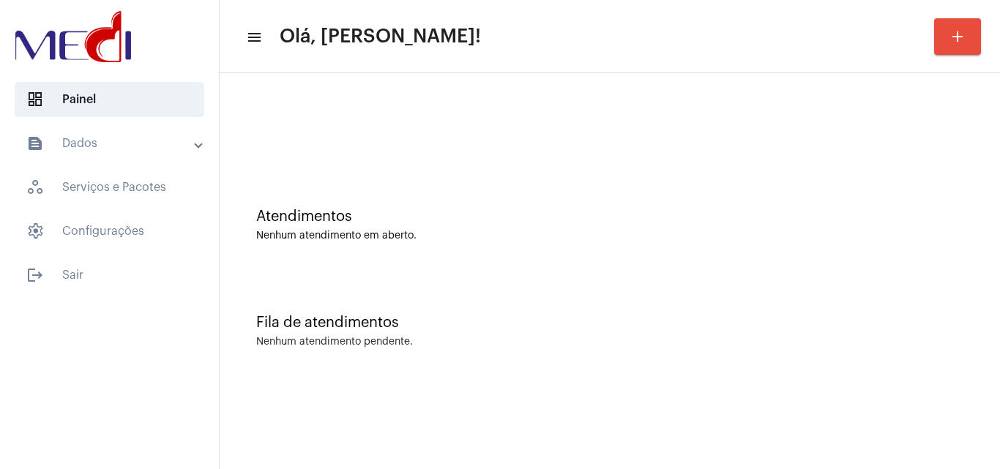
click at [956, 336] on div "Fila de atendimentos Nenhum atendimento pendente." at bounding box center [609, 324] width 765 height 106
click at [730, 295] on div "Fila de atendimentos Nenhum atendimento pendente." at bounding box center [609, 324] width 765 height 106
click at [912, 339] on div "Nenhum atendimento pendente." at bounding box center [609, 342] width 707 height 11
click at [878, 331] on div "Fila de atendimentos Nenhum atendimento pendente." at bounding box center [609, 324] width 765 height 106
click at [723, 358] on div "Fila de atendimentos Nenhum atendimento pendente." at bounding box center [609, 324] width 765 height 106
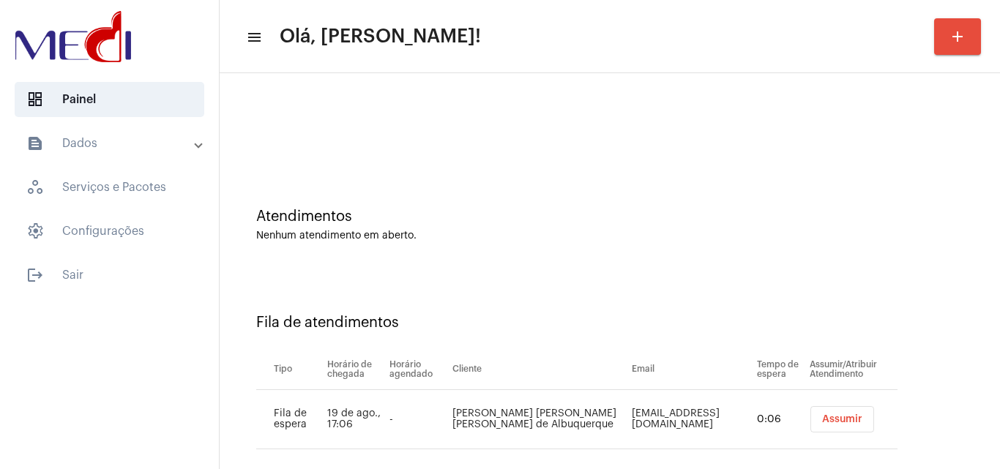
click at [810, 420] on button "Assumir" at bounding box center [842, 419] width 64 height 26
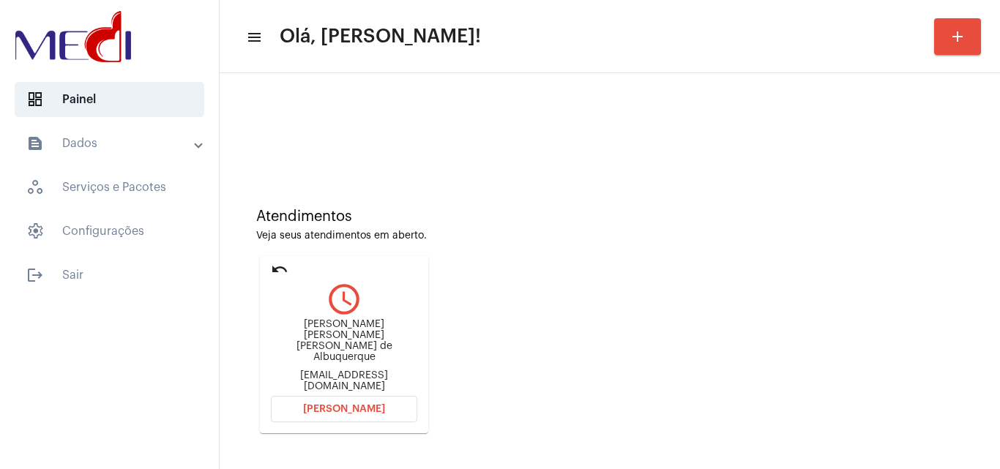
click at [397, 373] on div "[PERSON_NAME] [PERSON_NAME] [PERSON_NAME] de Albuquerque [EMAIL_ADDRESS][DOMAIN…" at bounding box center [344, 355] width 146 height 73
click at [400, 370] on div "mfbandeiracesar@gmail.com" at bounding box center [344, 381] width 146 height 22
copy mat-card-content "mfbandeiracesar@gmail.com Abrir Chamada"
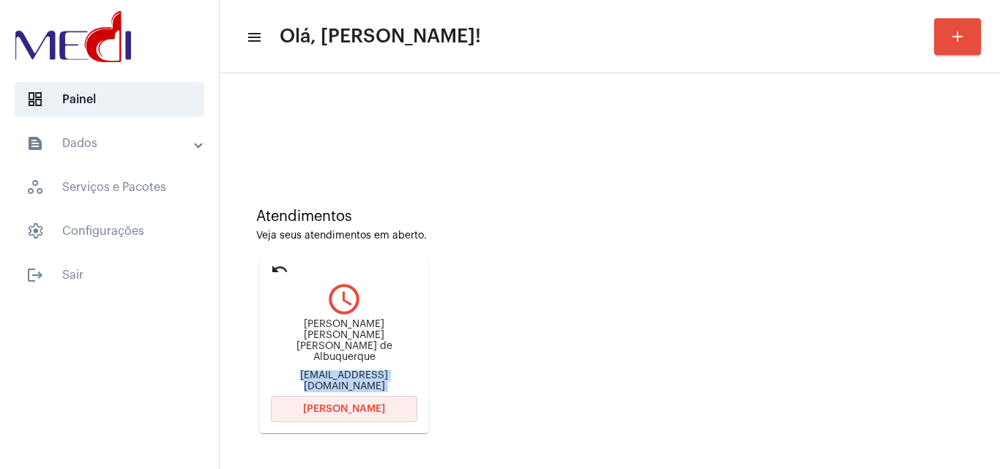
click at [386, 401] on button "Abrir Chamada" at bounding box center [344, 409] width 146 height 26
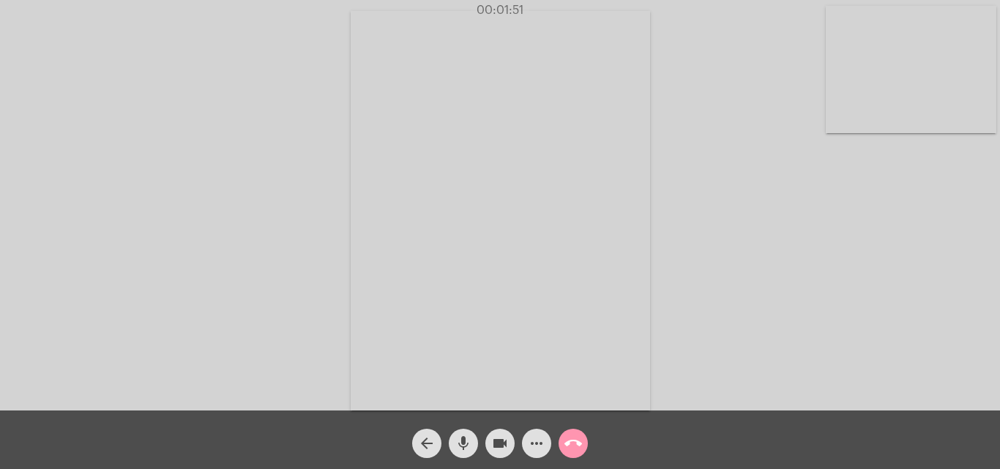
click at [569, 446] on mat-icon "call_end" at bounding box center [573, 444] width 18 height 18
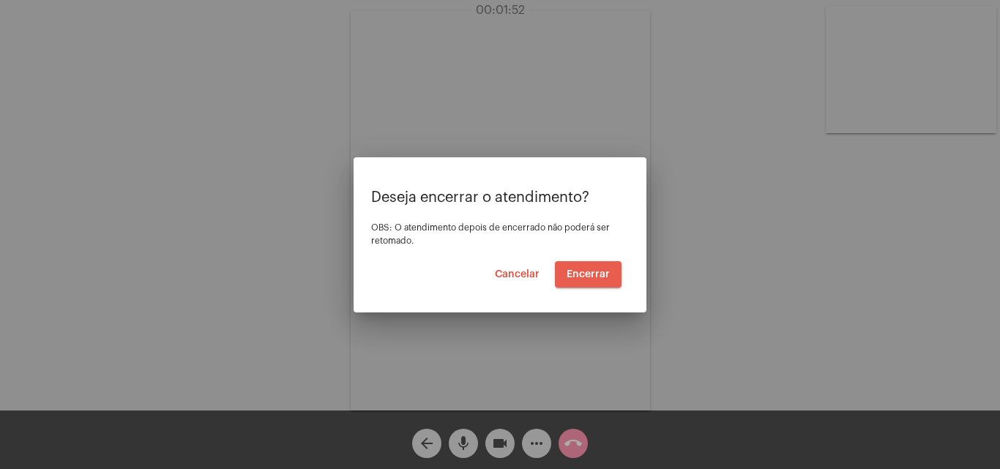
click at [585, 273] on span "Encerrar" at bounding box center [587, 274] width 43 height 10
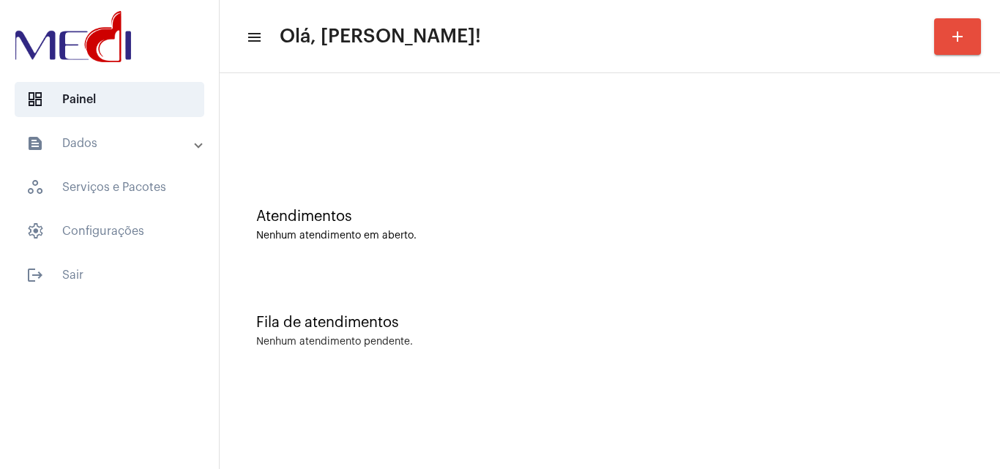
click at [857, 301] on div "Fila de atendimentos Nenhum atendimento pendente." at bounding box center [609, 324] width 765 height 106
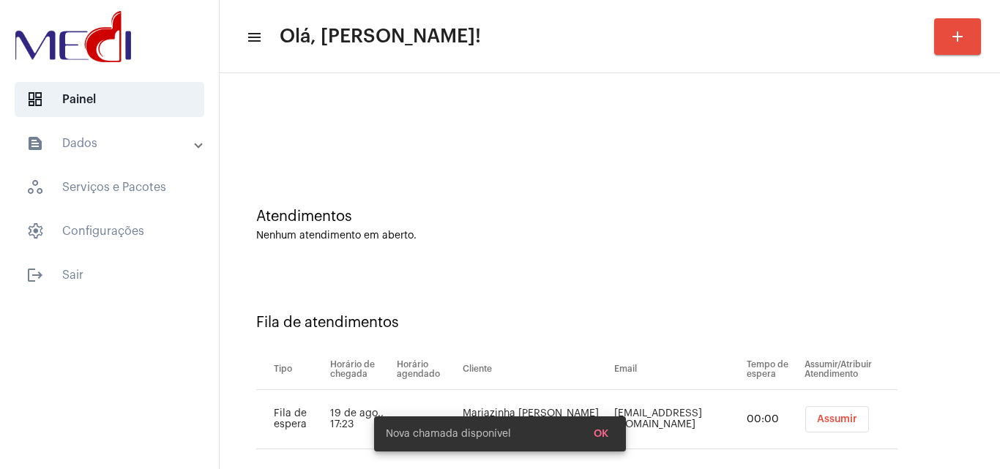
click at [833, 413] on button "Assumir" at bounding box center [837, 419] width 64 height 26
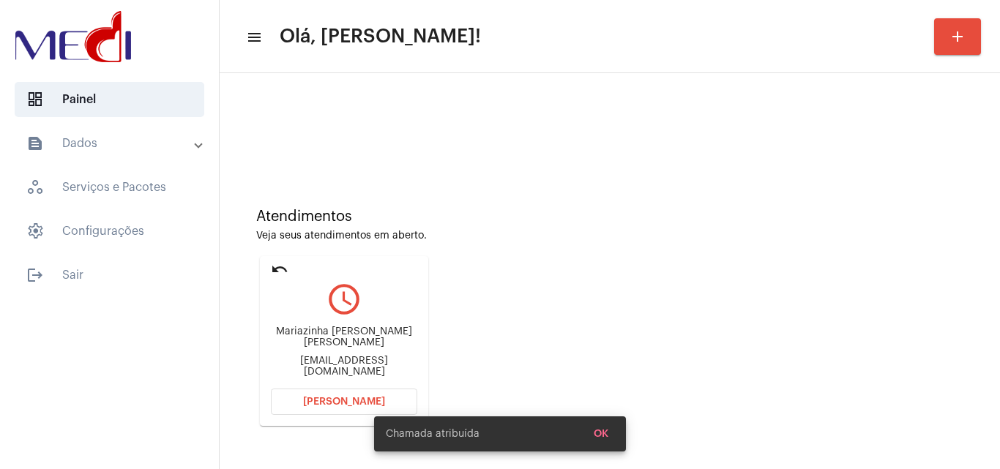
click at [378, 353] on div "Mariazinha nunes Gomes alm190713.09@gmail.com" at bounding box center [344, 352] width 146 height 66
copy mat-card-content "alm190713.09@gmail.com Abrir Chamada"
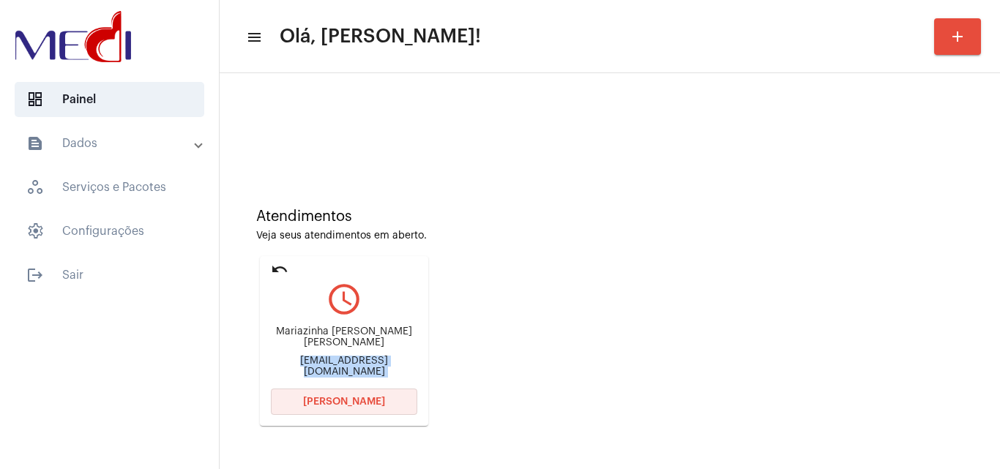
click at [342, 400] on span "Abrir Chamada" at bounding box center [344, 402] width 82 height 10
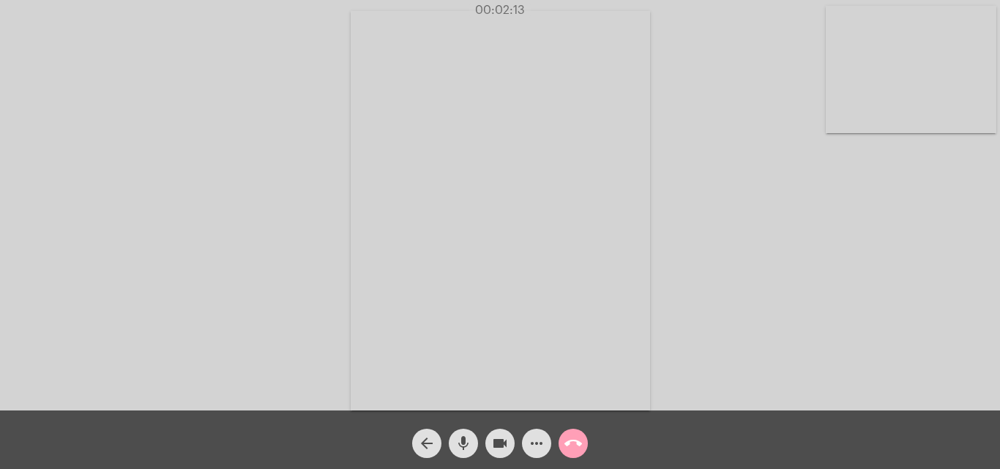
click at [574, 448] on mat-icon "call_end" at bounding box center [573, 444] width 18 height 18
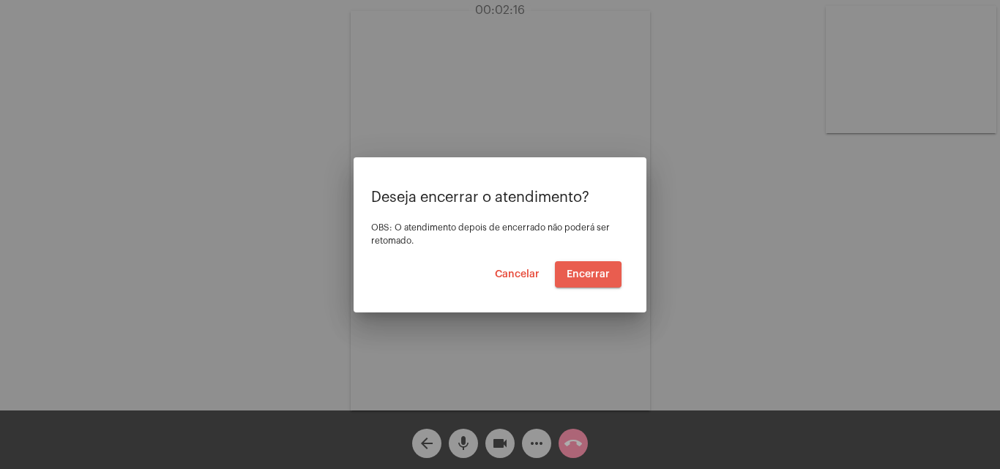
click at [587, 276] on span "Encerrar" at bounding box center [587, 274] width 43 height 10
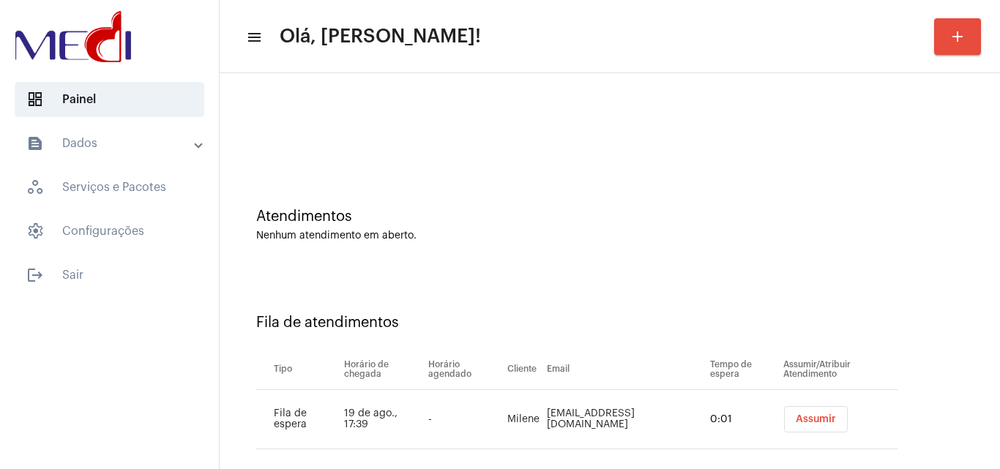
click at [798, 413] on button "Assumir" at bounding box center [816, 419] width 64 height 26
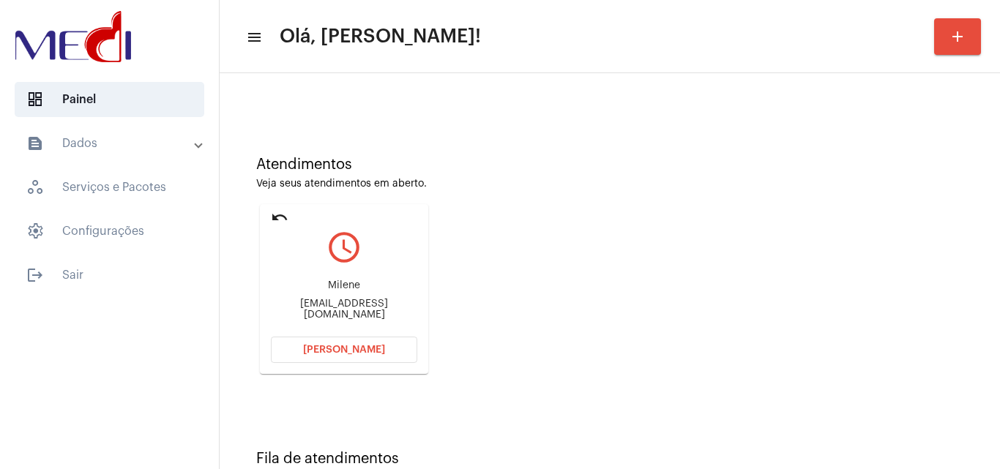
scroll to position [103, 0]
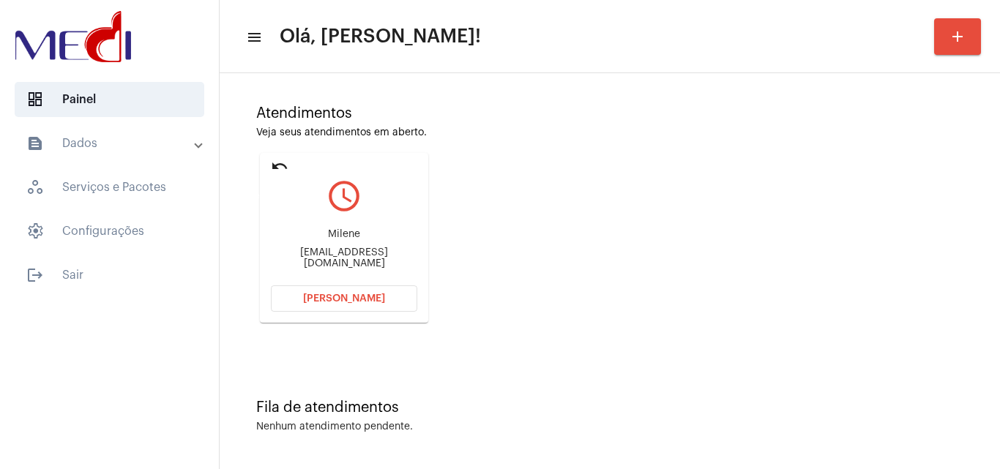
click at [275, 164] on mat-icon "undo" at bounding box center [280, 166] width 18 height 18
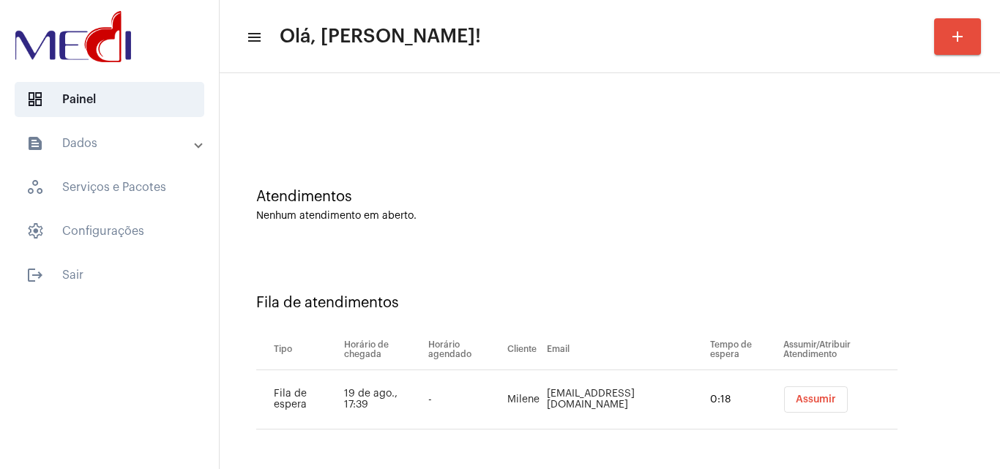
scroll to position [0, 0]
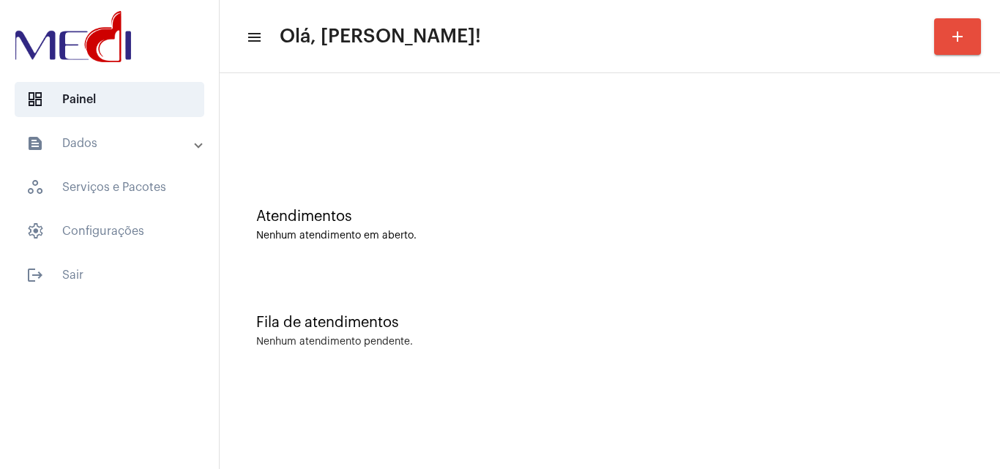
click at [721, 324] on div "Fila de atendimentos" at bounding box center [609, 323] width 707 height 16
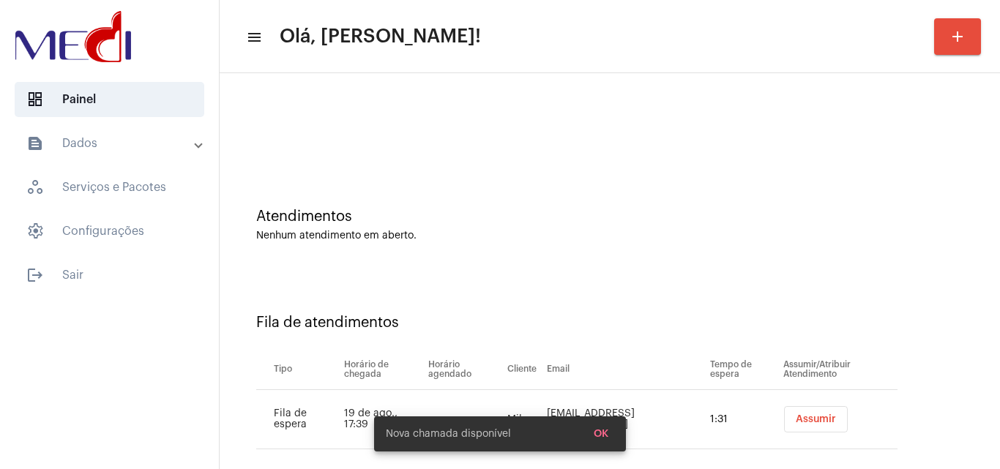
click at [818, 409] on button "Assumir" at bounding box center [816, 419] width 64 height 26
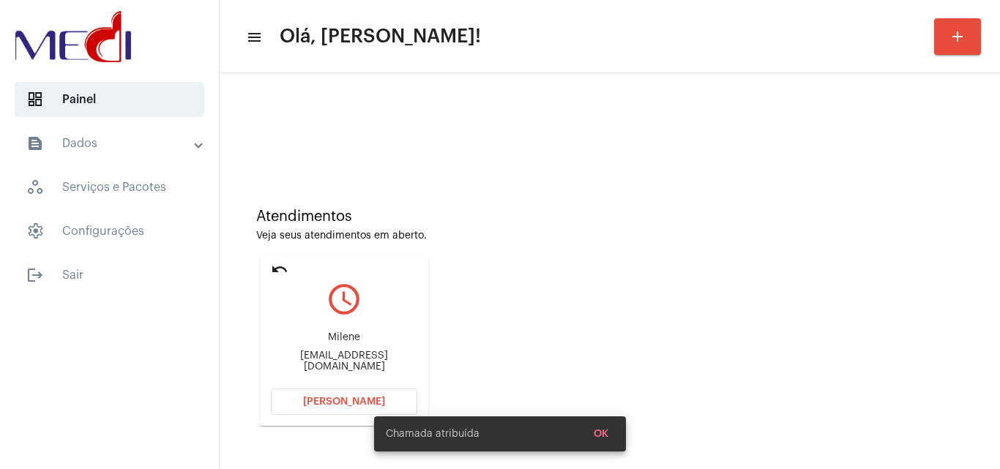
click at [346, 365] on div "mieandrademanuella@gmail.com" at bounding box center [344, 362] width 146 height 22
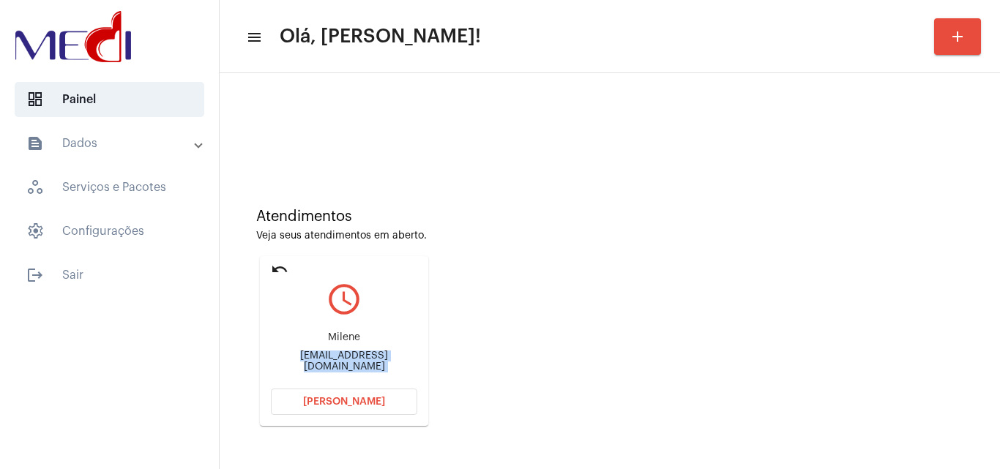
copy mat-card-content "mieandrademanuella@gmail.com Abrir Chamada"
click at [383, 401] on button "Abrir Chamada" at bounding box center [344, 402] width 146 height 26
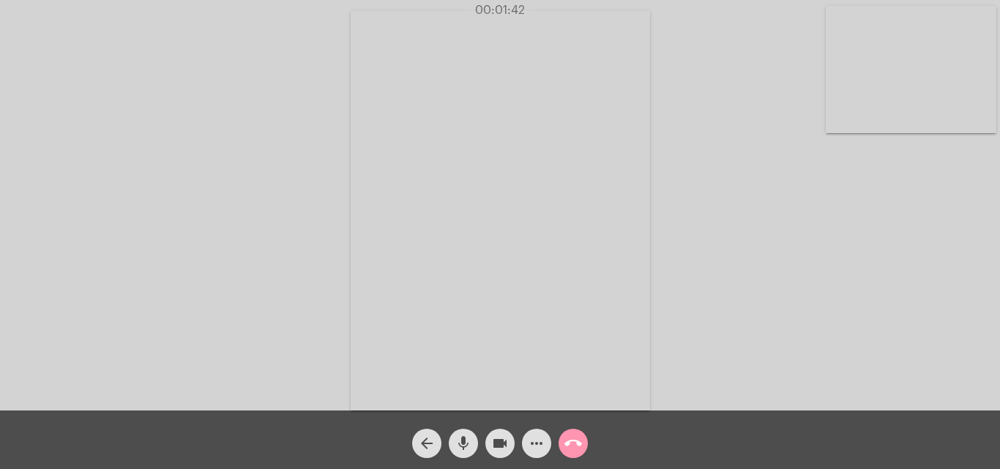
click at [573, 441] on mat-icon "call_end" at bounding box center [573, 444] width 18 height 18
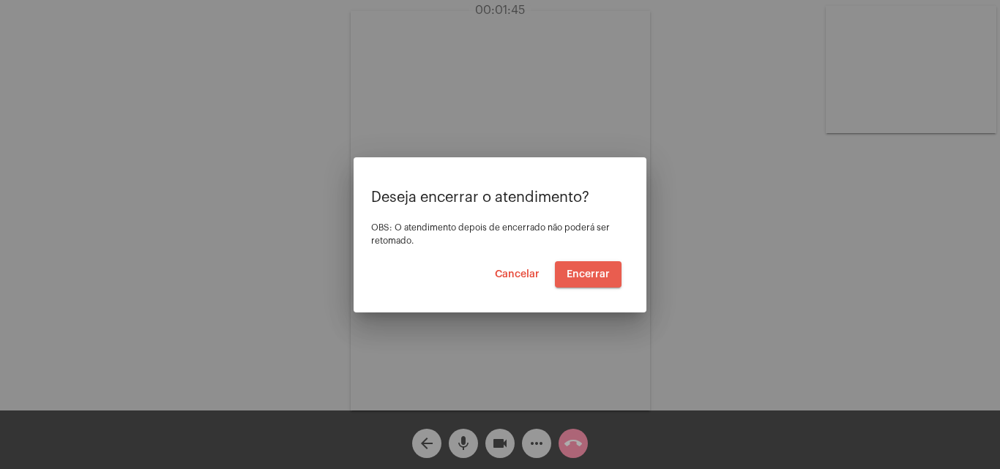
click at [592, 274] on span "Encerrar" at bounding box center [587, 274] width 43 height 10
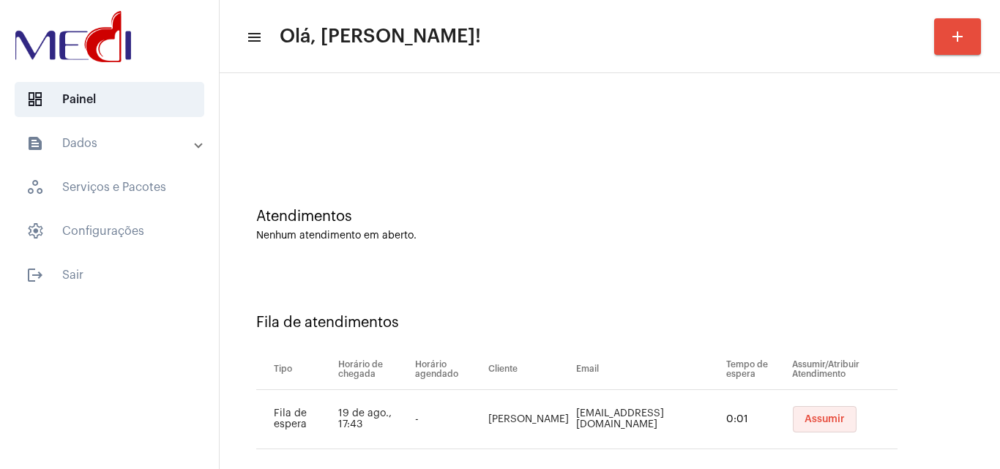
click at [817, 415] on span "Assumir" at bounding box center [824, 419] width 40 height 10
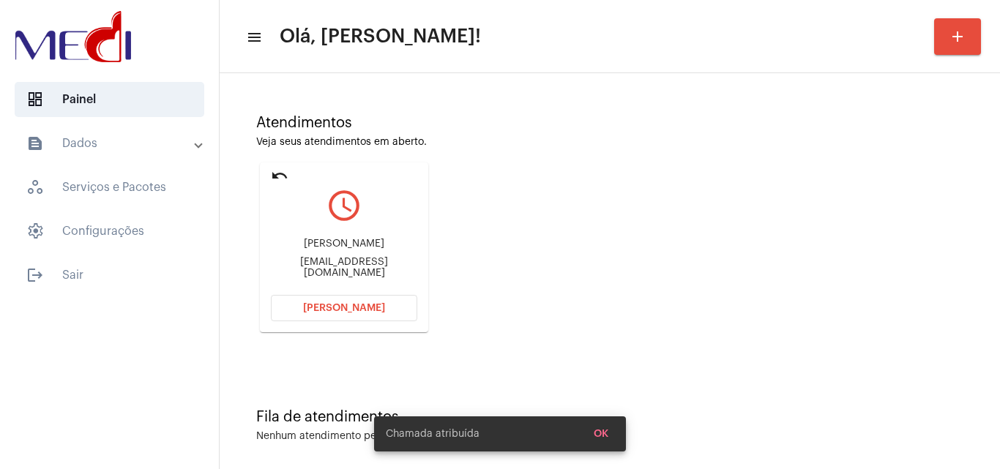
scroll to position [103, 0]
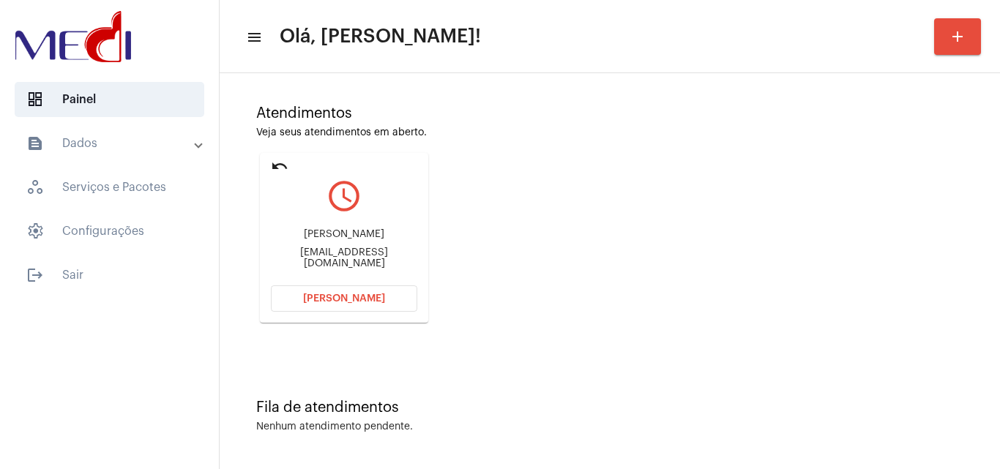
click at [364, 258] on div "toppdistribuidora@hotmail.com" at bounding box center [344, 258] width 146 height 22
copy mat-card-content "toppdistribuidora@hotmail.com Abrir Chamada"
click at [329, 302] on span "Abrir Chamada" at bounding box center [344, 298] width 82 height 10
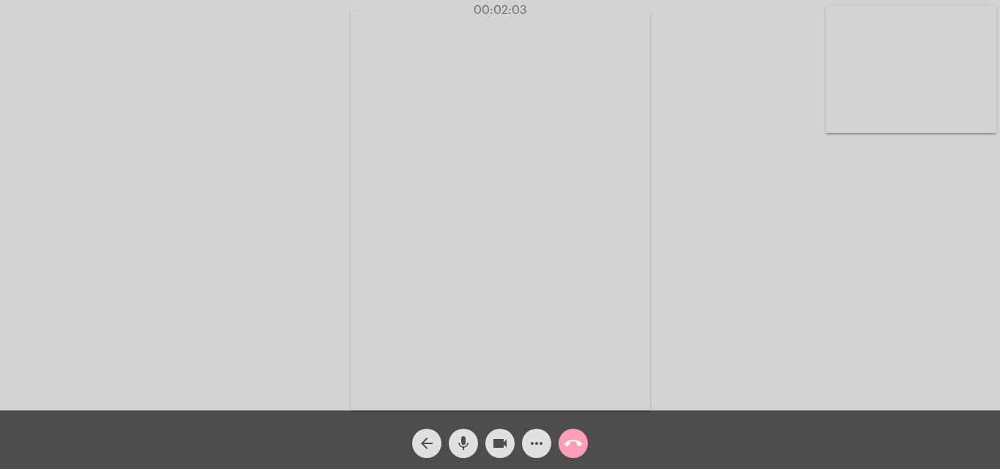
click at [571, 448] on mat-icon "call_end" at bounding box center [573, 444] width 18 height 18
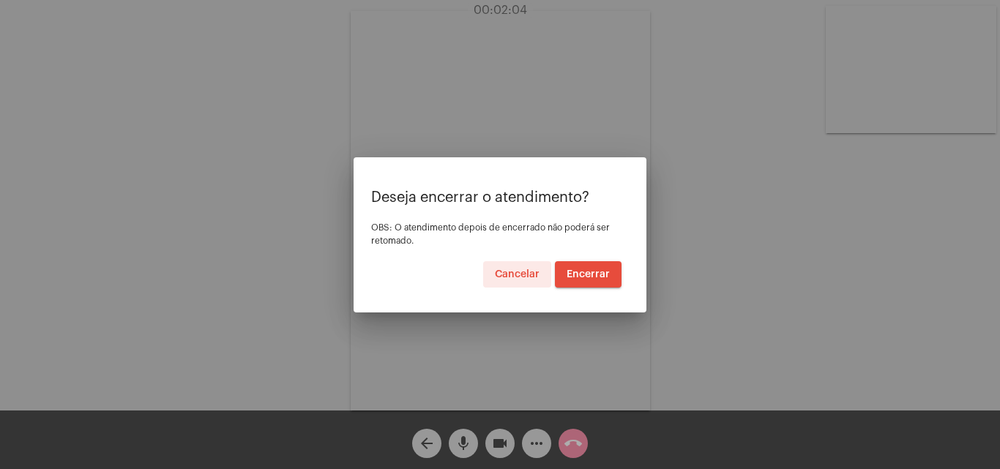
click at [588, 270] on span "Encerrar" at bounding box center [587, 274] width 43 height 10
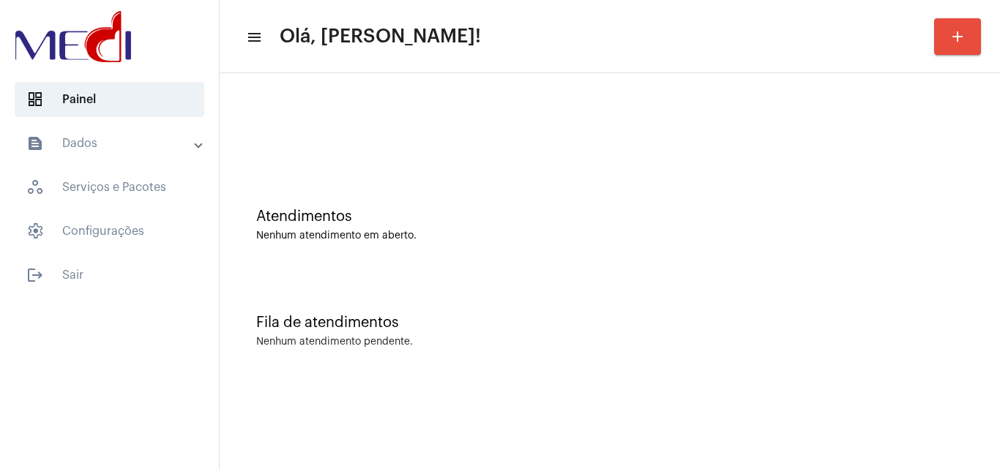
click at [708, 338] on div "Nenhum atendimento pendente." at bounding box center [609, 342] width 707 height 11
drag, startPoint x: 763, startPoint y: 290, endPoint x: 779, endPoint y: 288, distance: 16.9
click at [779, 288] on div "Fila de atendimentos Nenhum atendimento pendente." at bounding box center [609, 324] width 765 height 106
click at [801, 352] on div "Fila de atendimentos Nenhum atendimento pendente." at bounding box center [609, 324] width 765 height 106
click at [703, 255] on div "Atendimentos Nenhum atendimento em aberto." at bounding box center [609, 218] width 765 height 106
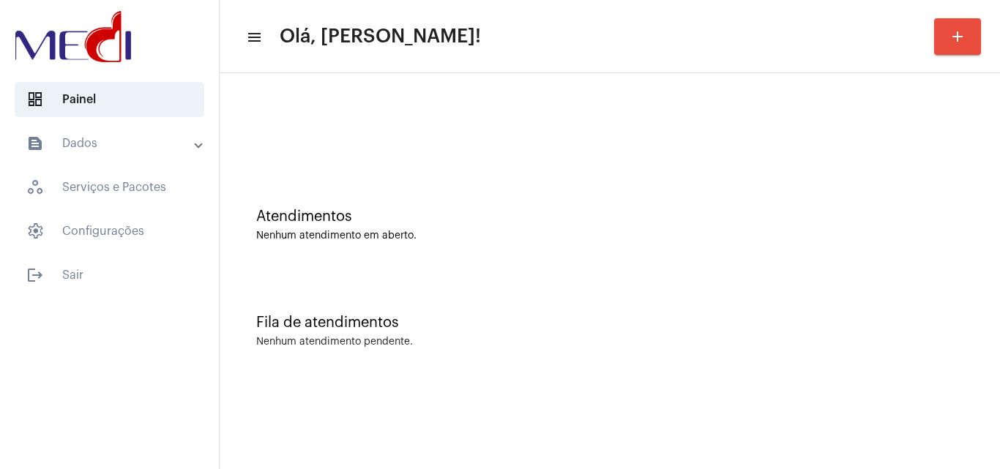
click at [877, 314] on div "Fila de atendimentos Nenhum atendimento pendente." at bounding box center [609, 324] width 765 height 106
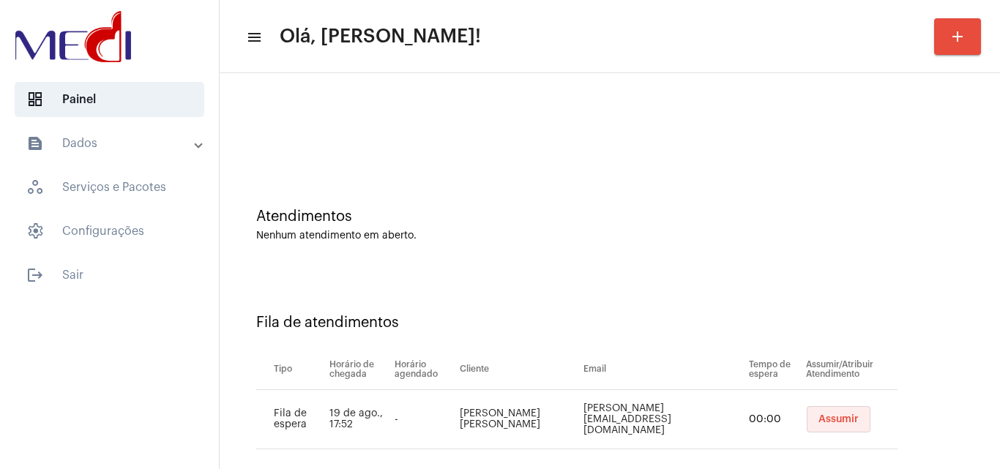
click at [811, 410] on button "Assumir" at bounding box center [838, 419] width 64 height 26
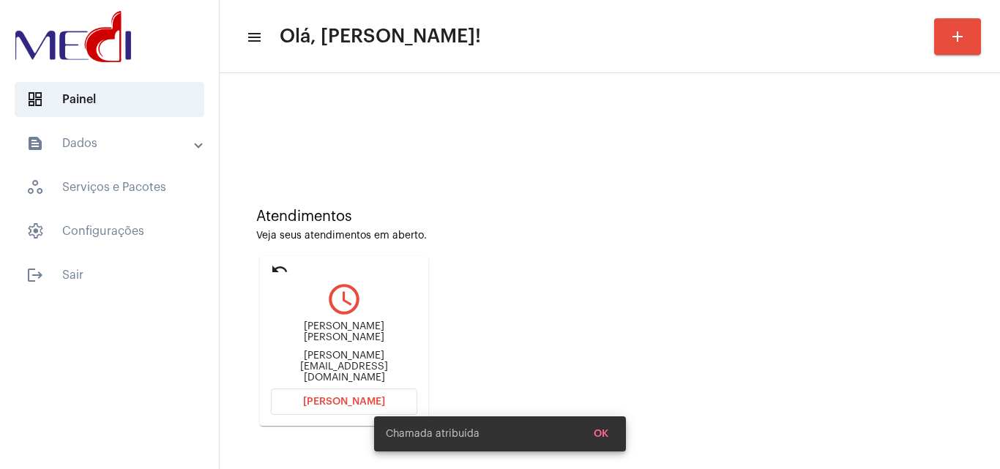
click at [350, 348] on div "[PERSON_NAME] [PERSON_NAME] [PERSON_NAME][EMAIL_ADDRESS][DOMAIN_NAME]" at bounding box center [344, 352] width 146 height 66
click at [350, 348] on div "Robert Alex Robert_aleex@hotmail.com" at bounding box center [344, 352] width 146 height 66
click at [352, 359] on div "Robert_aleex@hotmail.com" at bounding box center [344, 367] width 146 height 33
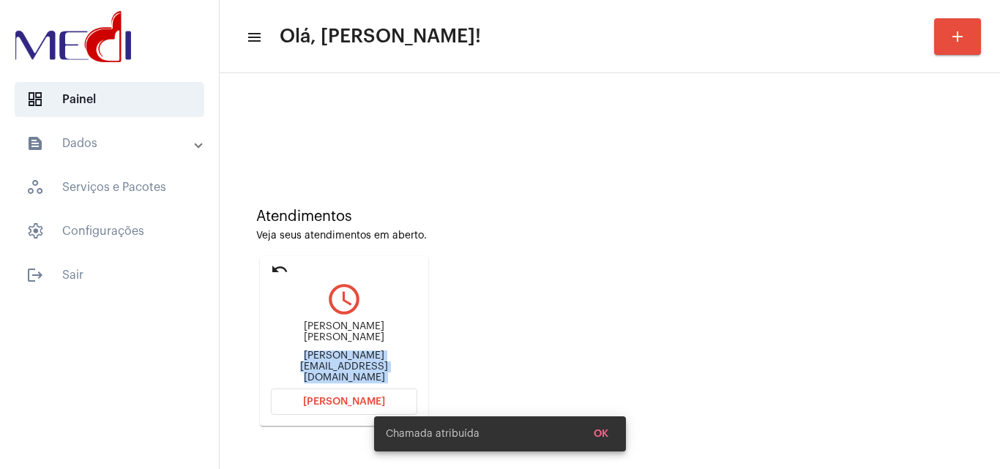
click at [352, 359] on div "Robert_aleex@hotmail.com" at bounding box center [344, 367] width 146 height 33
copy mat-card-content "Robert_aleex@hotmail.com Abrir Chamada"
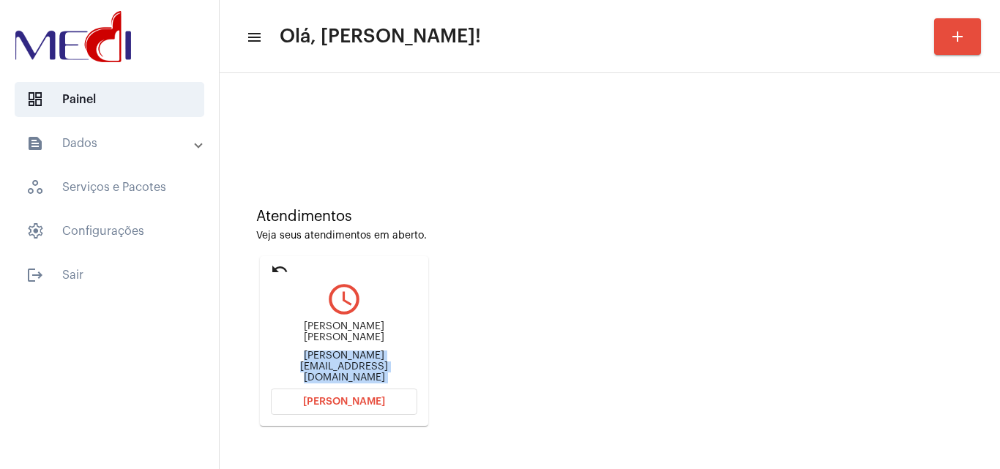
click at [331, 406] on span "Abrir Chamada" at bounding box center [344, 402] width 82 height 10
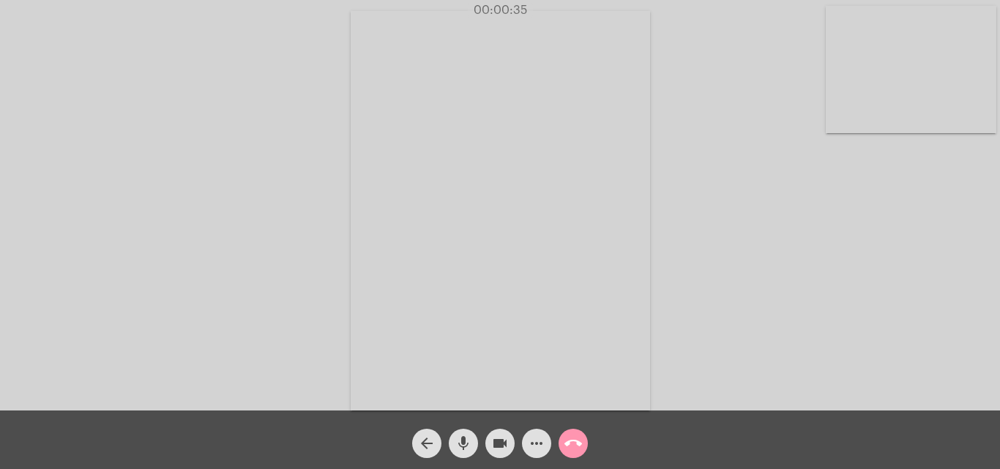
click at [794, 281] on div "Acessando Câmera e Microfone..." at bounding box center [499, 209] width 997 height 411
click at [574, 441] on mat-icon "call_end" at bounding box center [573, 444] width 18 height 18
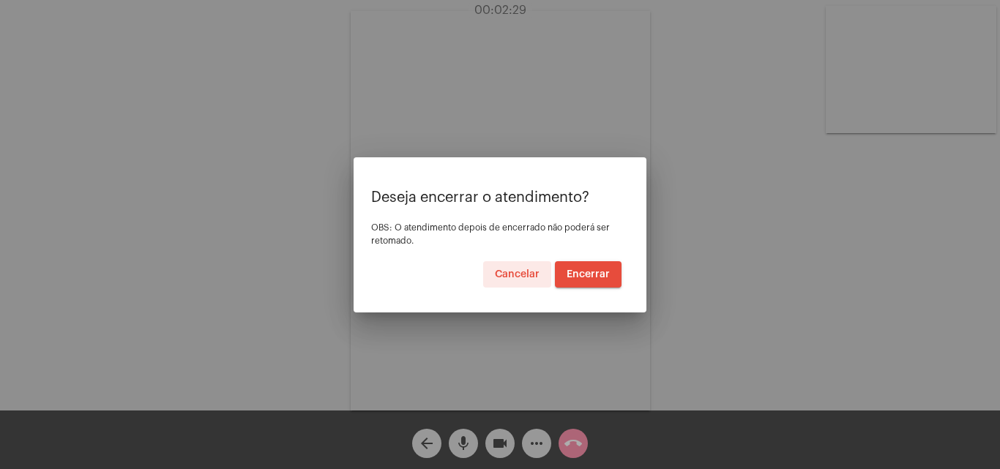
click at [593, 277] on span "Encerrar" at bounding box center [587, 274] width 43 height 10
